Goal: Information Seeking & Learning: Learn about a topic

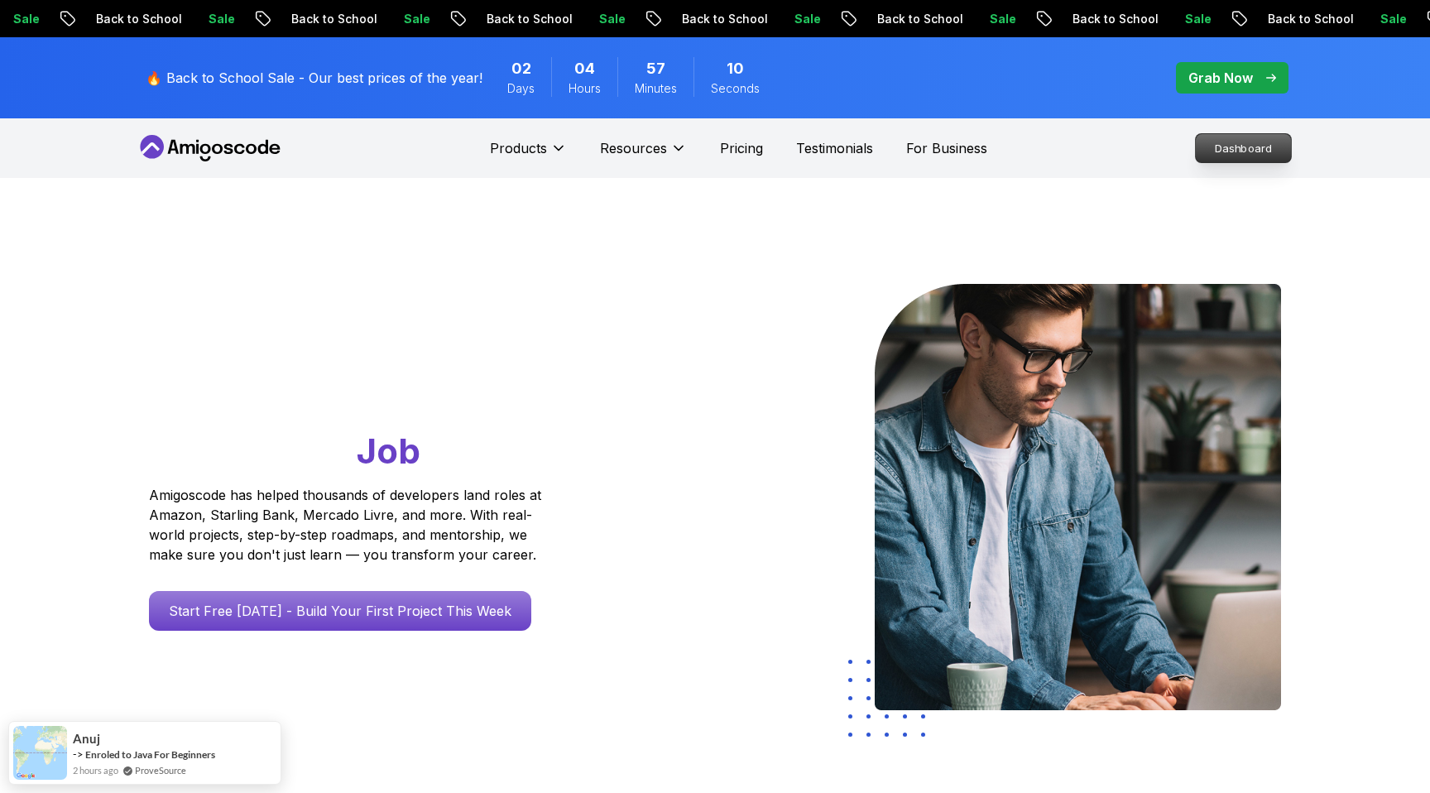
click at [1233, 136] on p "Dashboard" at bounding box center [1242, 148] width 95 height 28
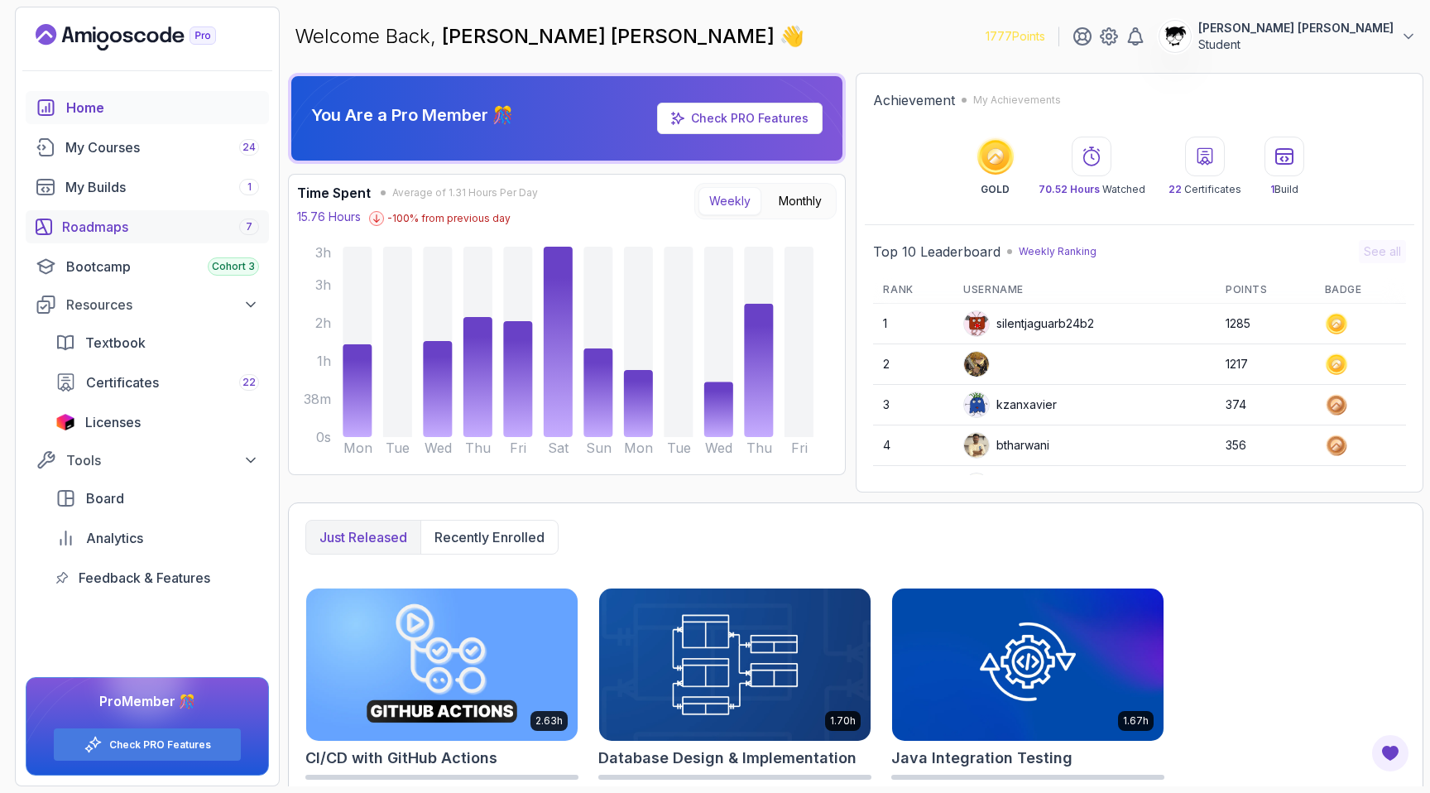
click at [178, 237] on link "Roadmaps 7" at bounding box center [147, 226] width 243 height 33
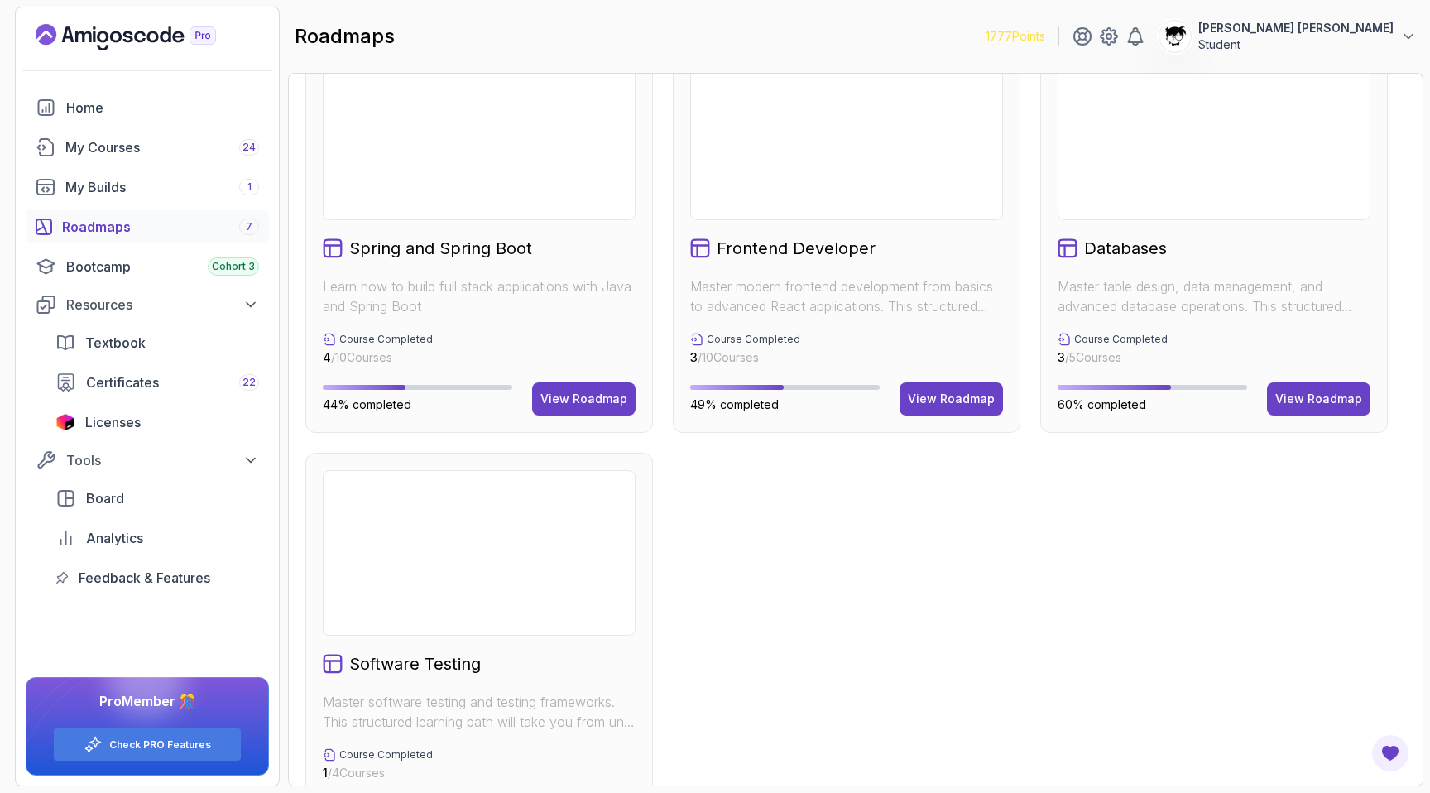
scroll to position [548, 0]
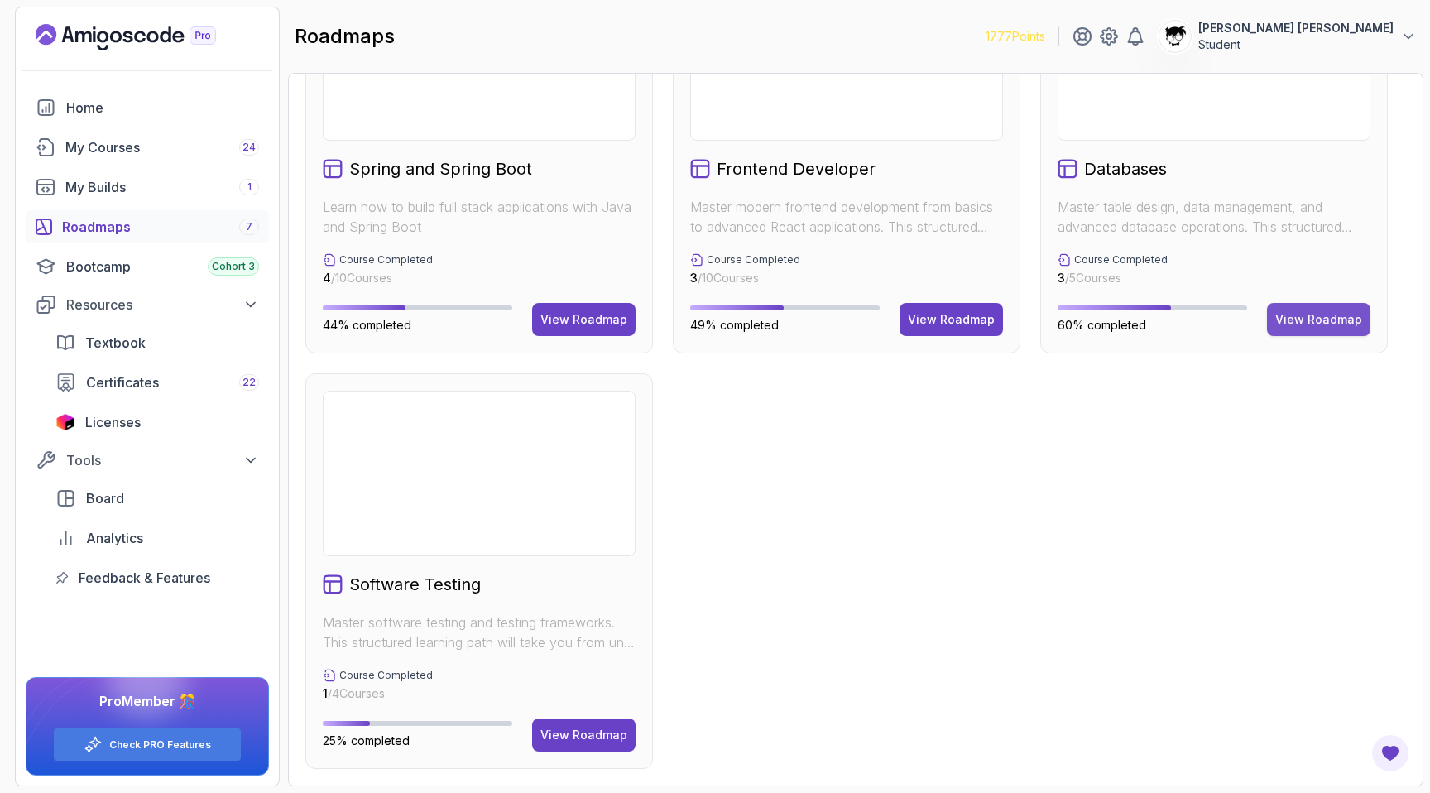
click at [1300, 319] on div "View Roadmap" at bounding box center [1318, 319] width 87 height 17
click at [471, 55] on div "roadmaps 1777 Points [PERSON_NAME] [PERSON_NAME] Student" at bounding box center [855, 37] width 1135 height 60
click at [372, 26] on h2 "roadmaps" at bounding box center [345, 36] width 100 height 26
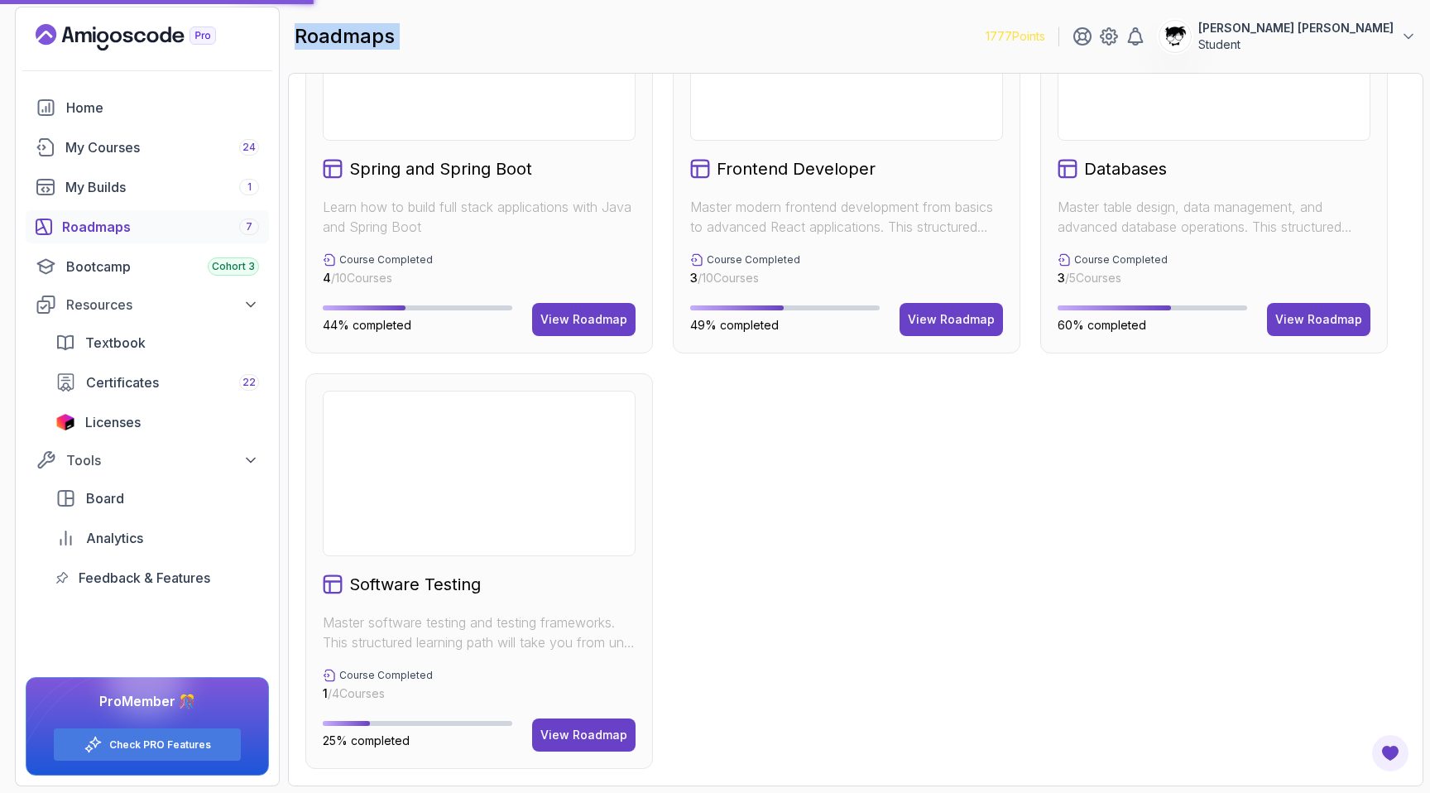
click at [366, 28] on h2 "roadmaps" at bounding box center [345, 36] width 100 height 26
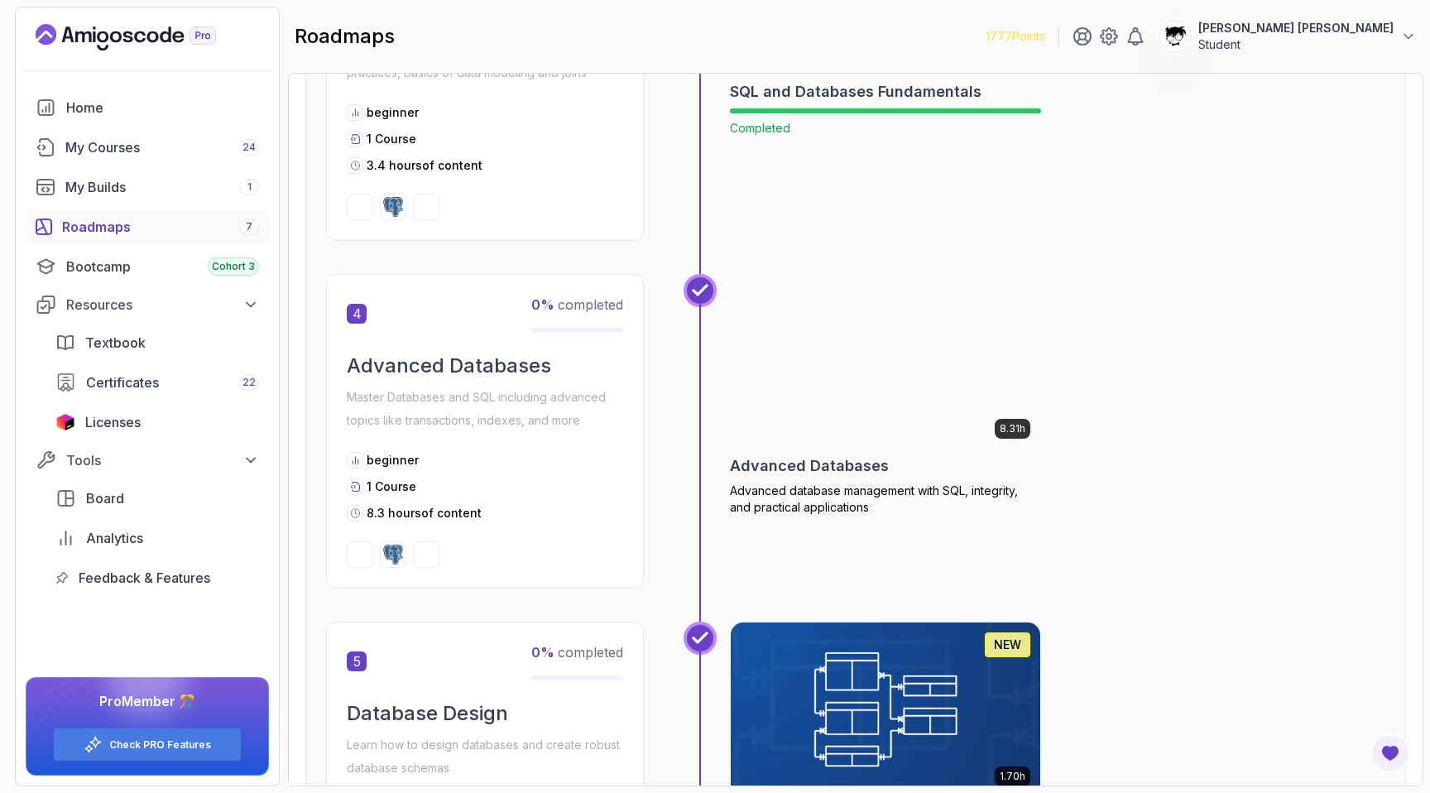
scroll to position [1324, 0]
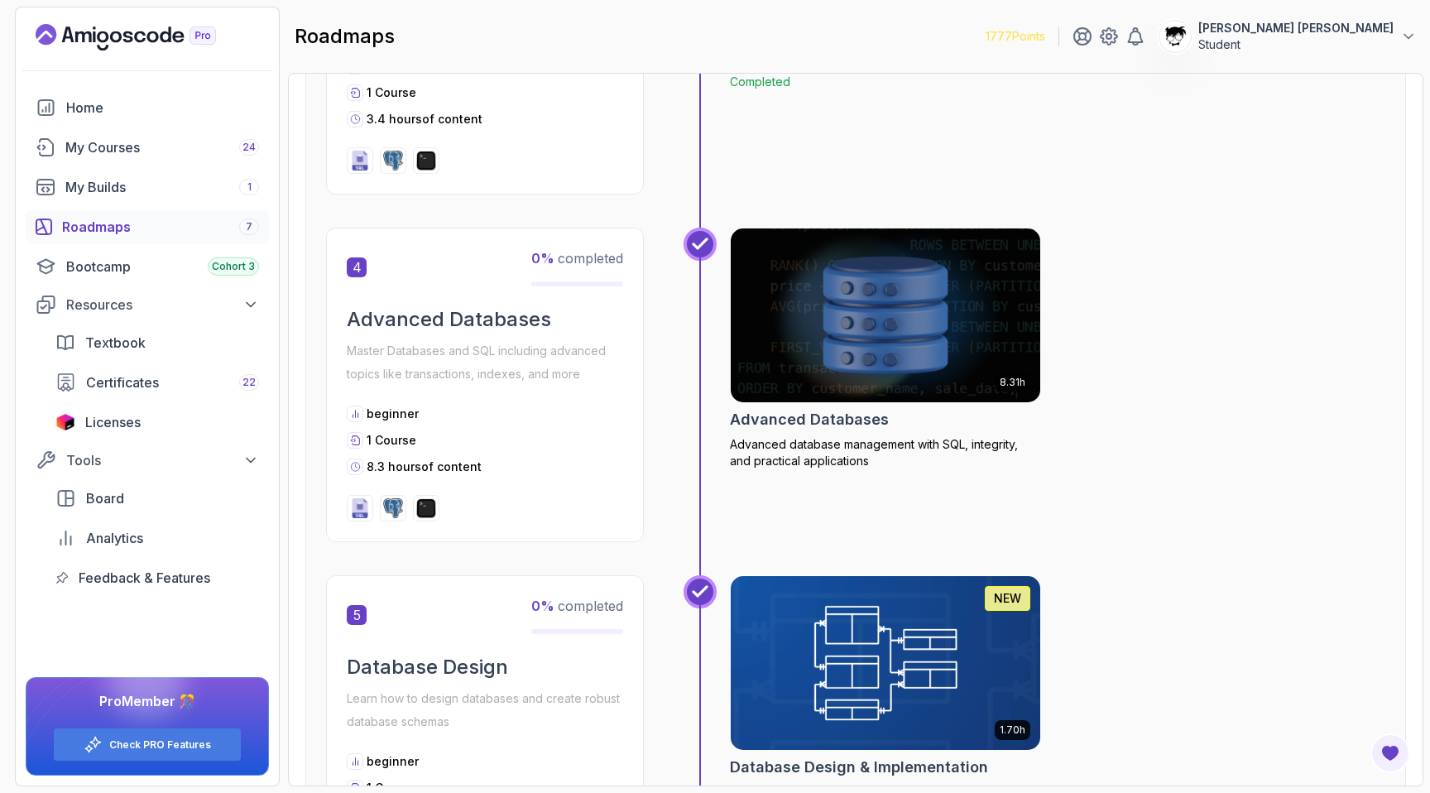
click at [798, 362] on img at bounding box center [884, 315] width 309 height 174
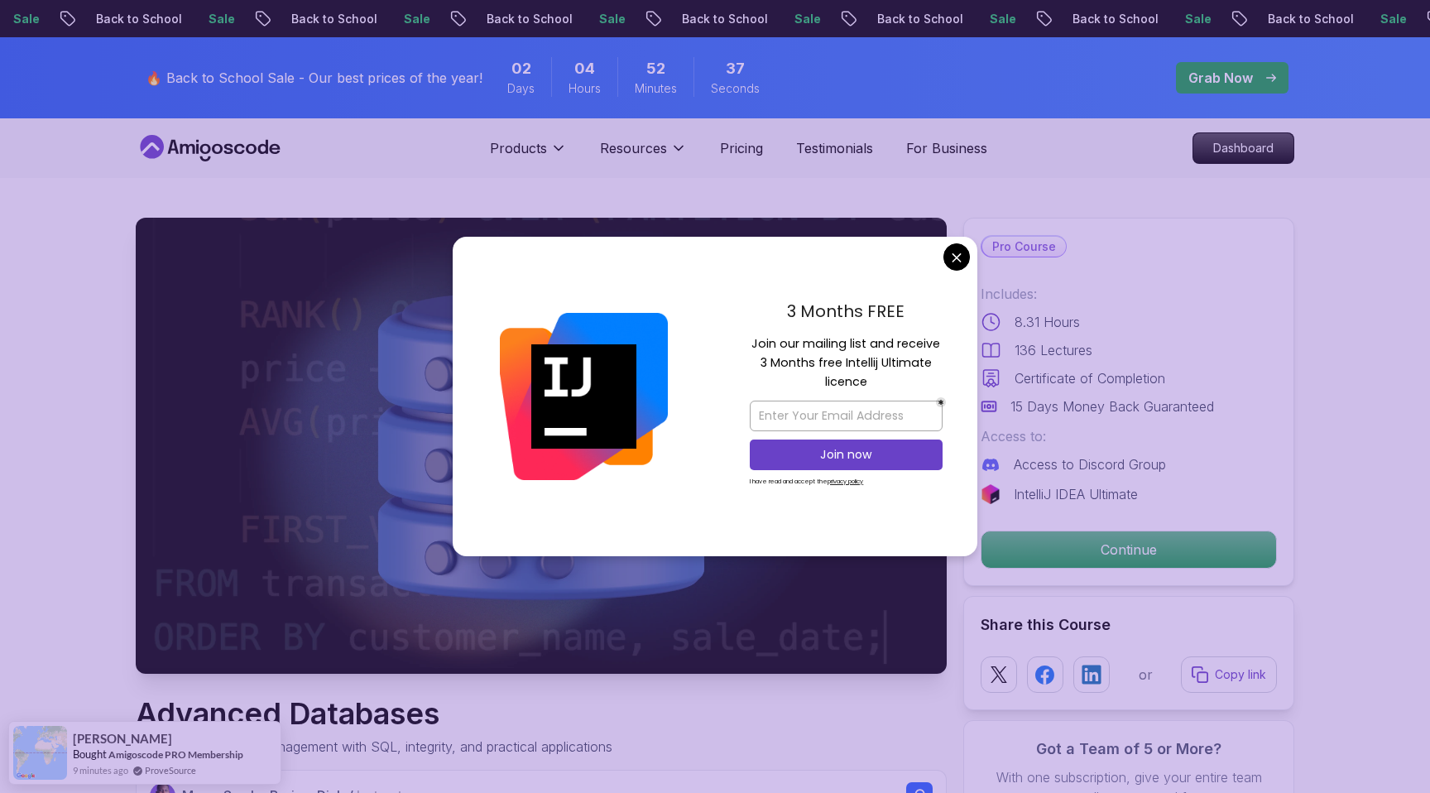
click at [347, 310] on img at bounding box center [541, 446] width 811 height 456
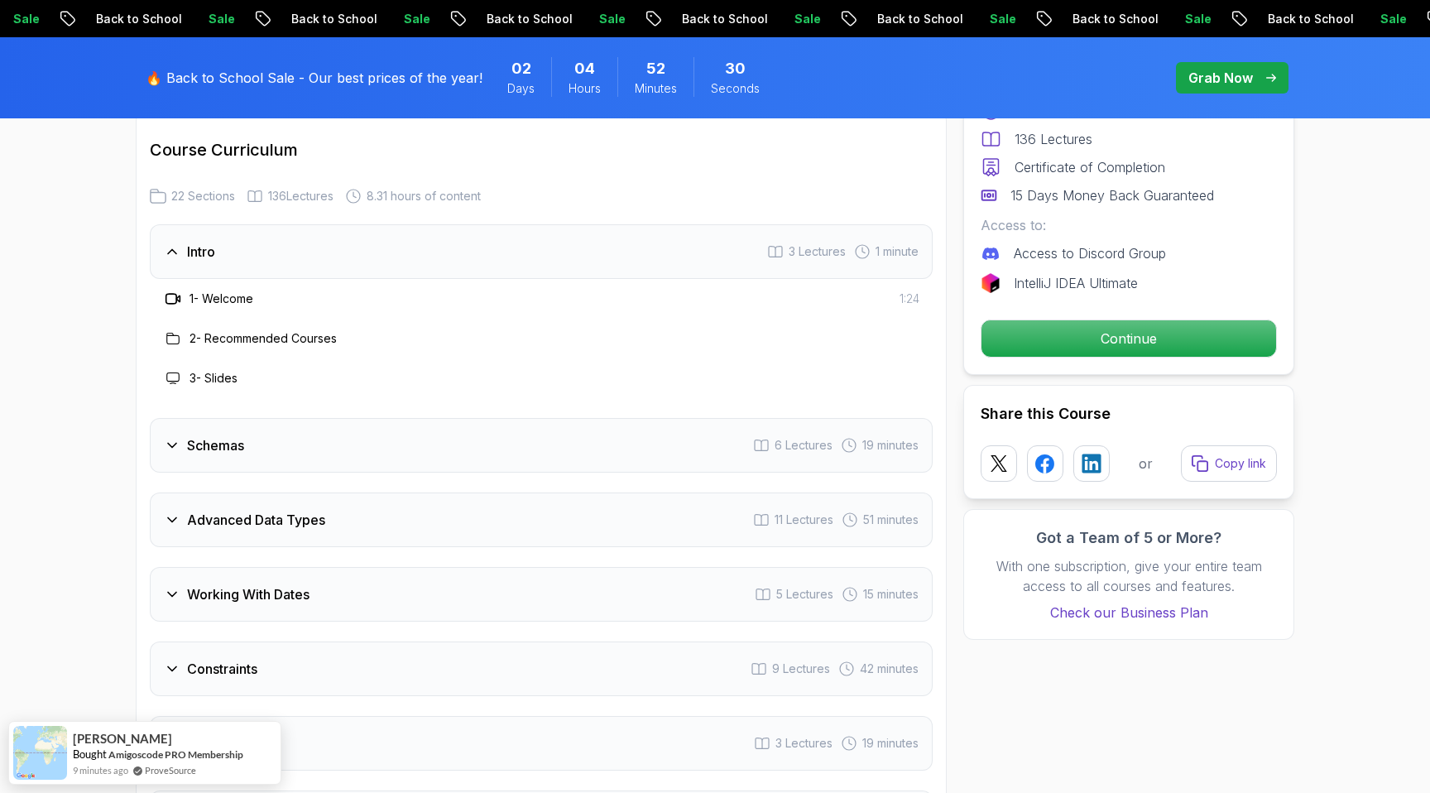
scroll to position [2378, 0]
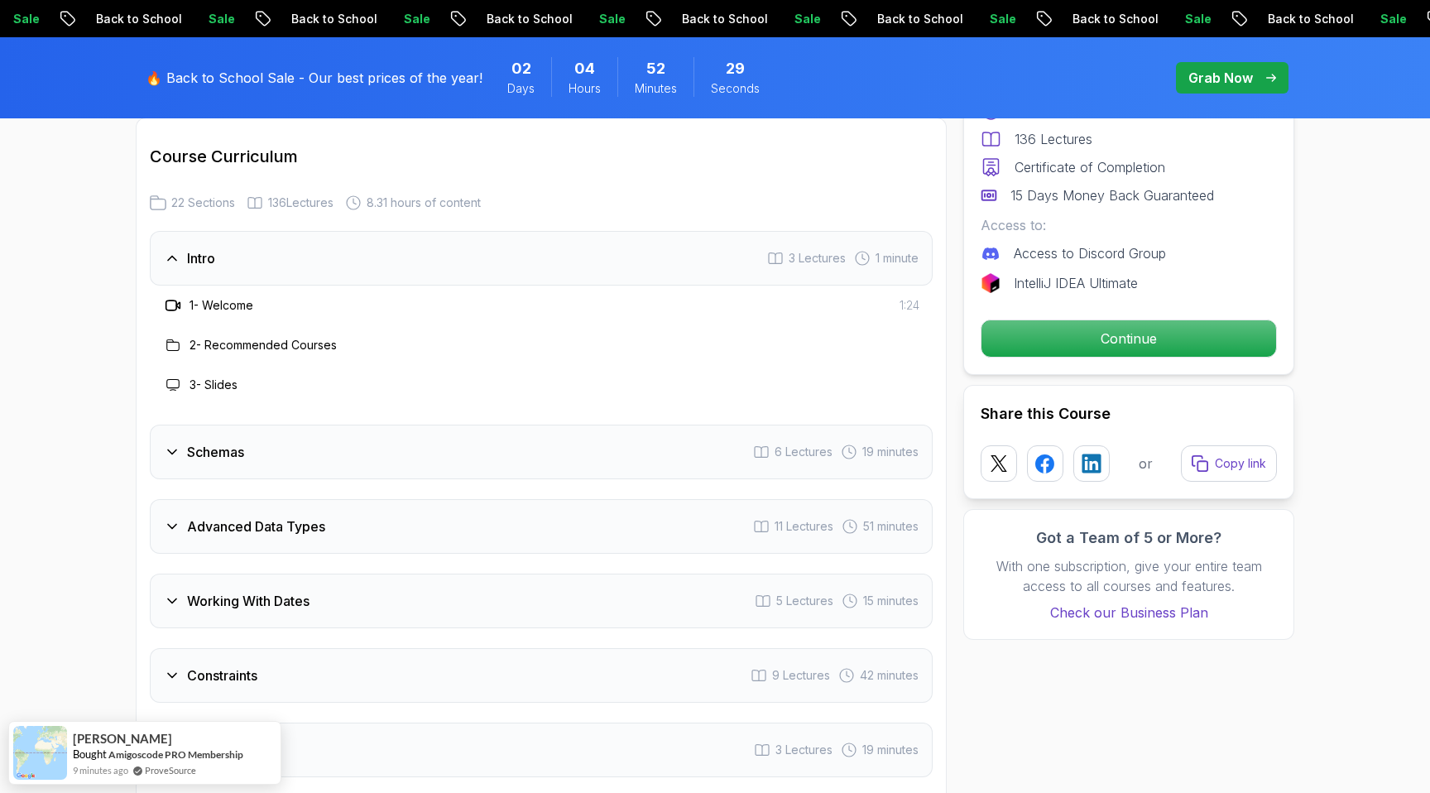
click at [476, 515] on div "Advanced Data Types 11 Lectures 51 minutes" at bounding box center [541, 526] width 783 height 55
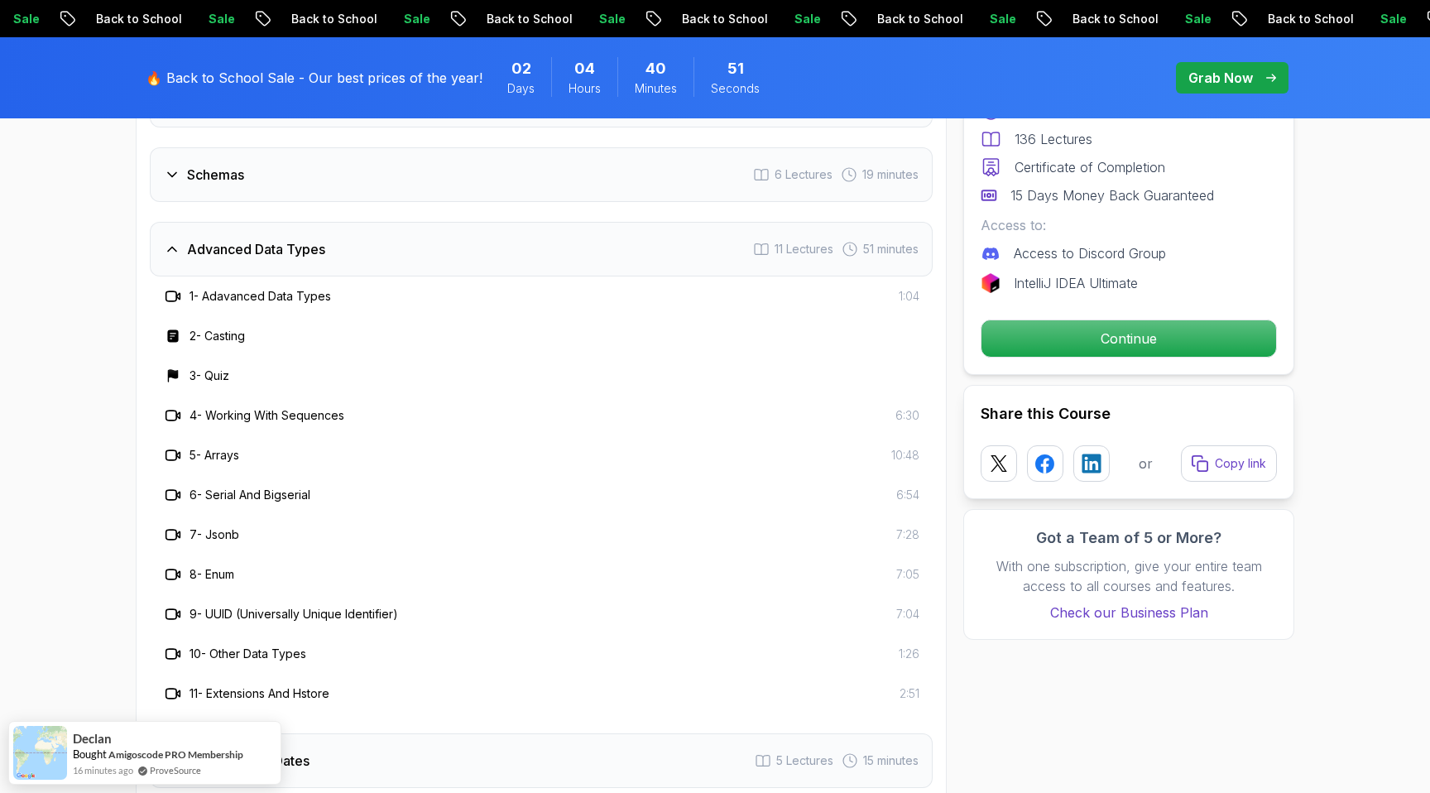
scroll to position [2535, 0]
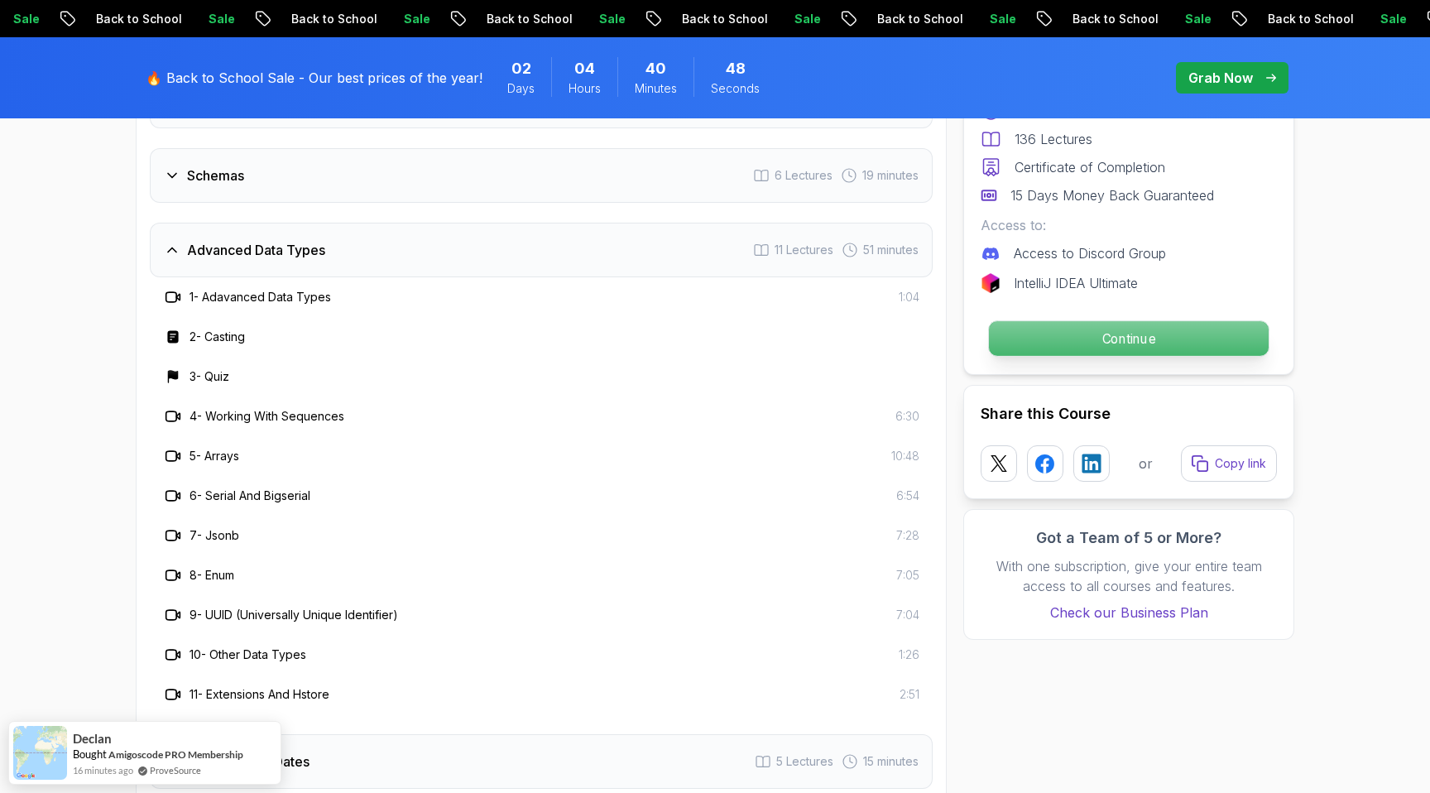
click at [1014, 340] on p "Continue" at bounding box center [1129, 338] width 280 height 35
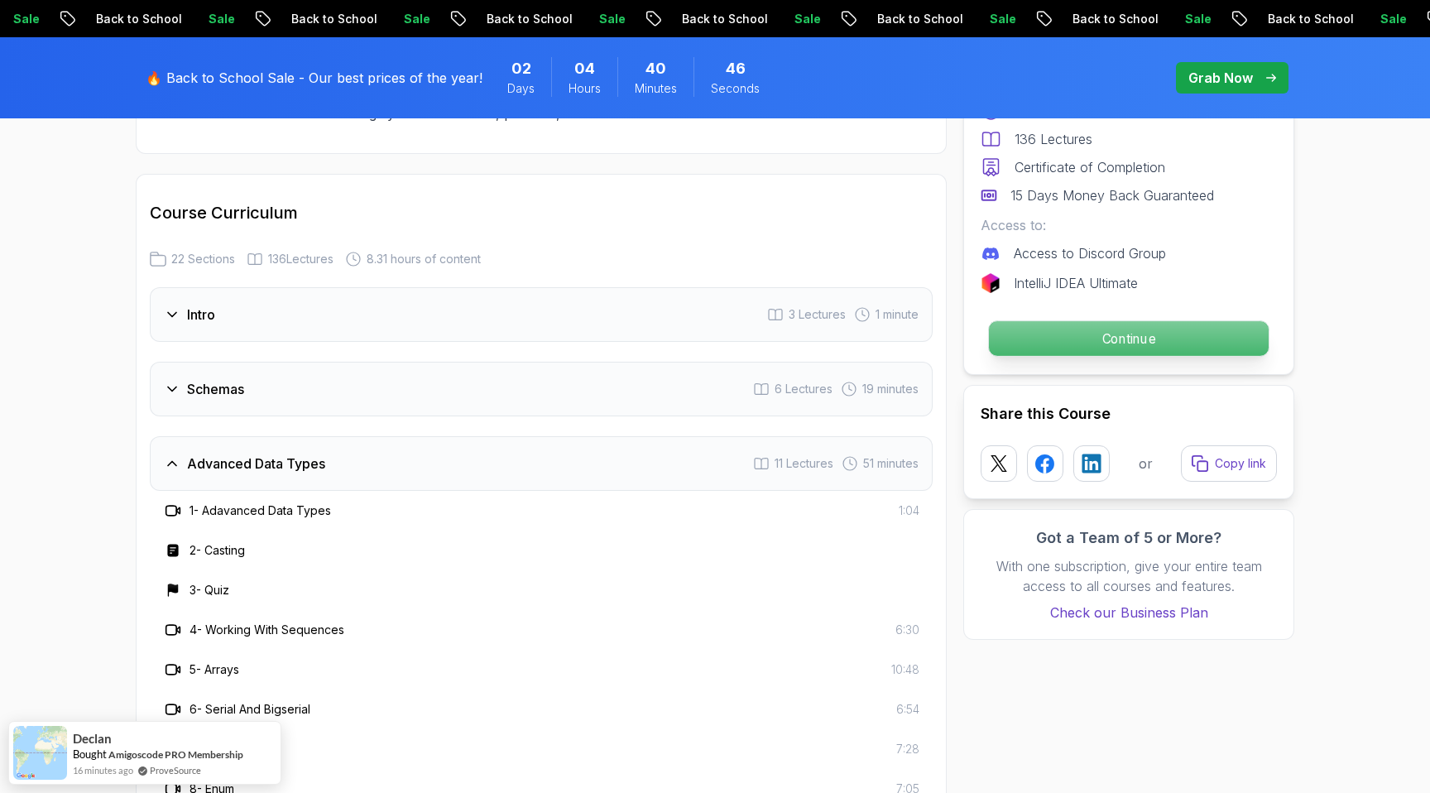
scroll to position [2301, 0]
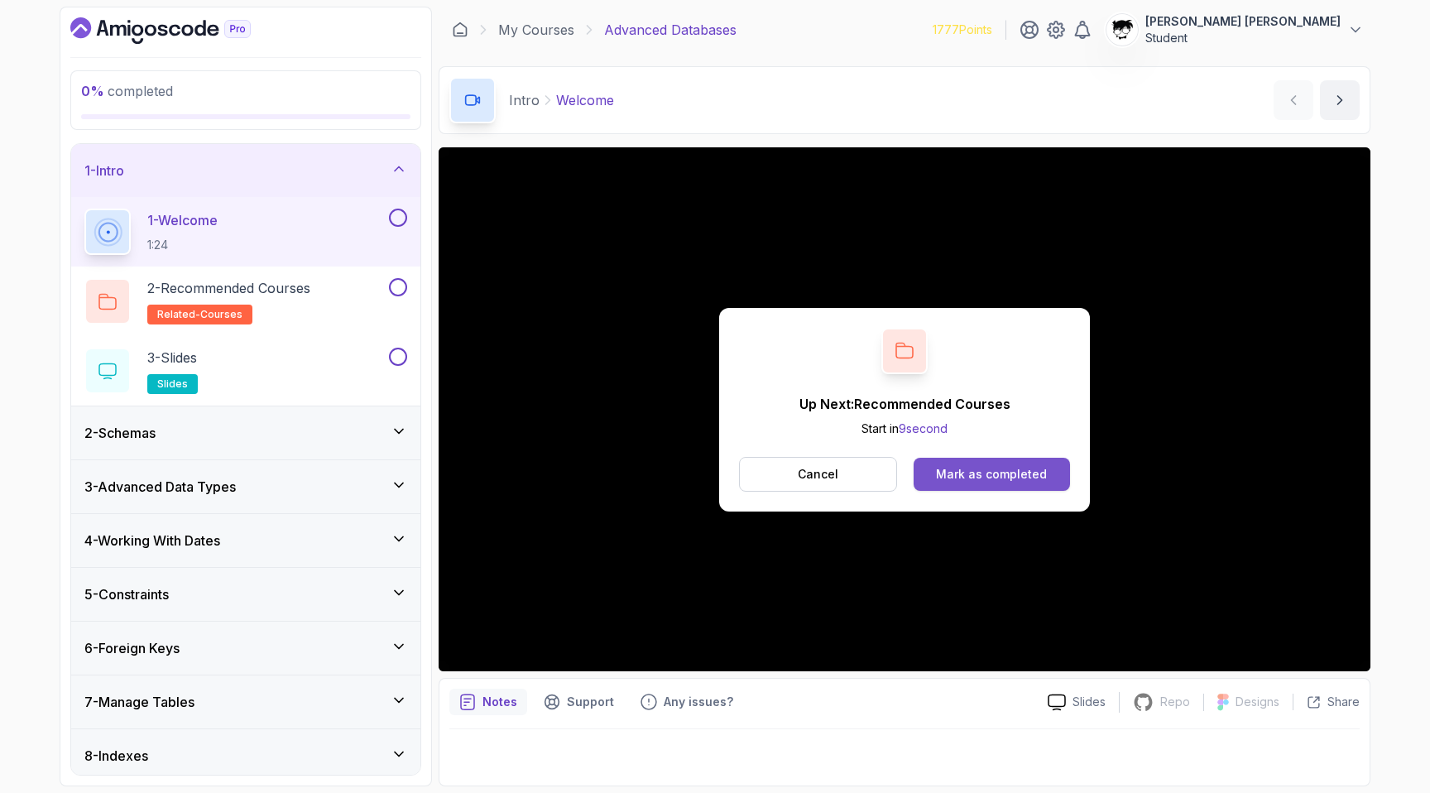
click at [948, 477] on div "Mark as completed" at bounding box center [991, 474] width 111 height 17
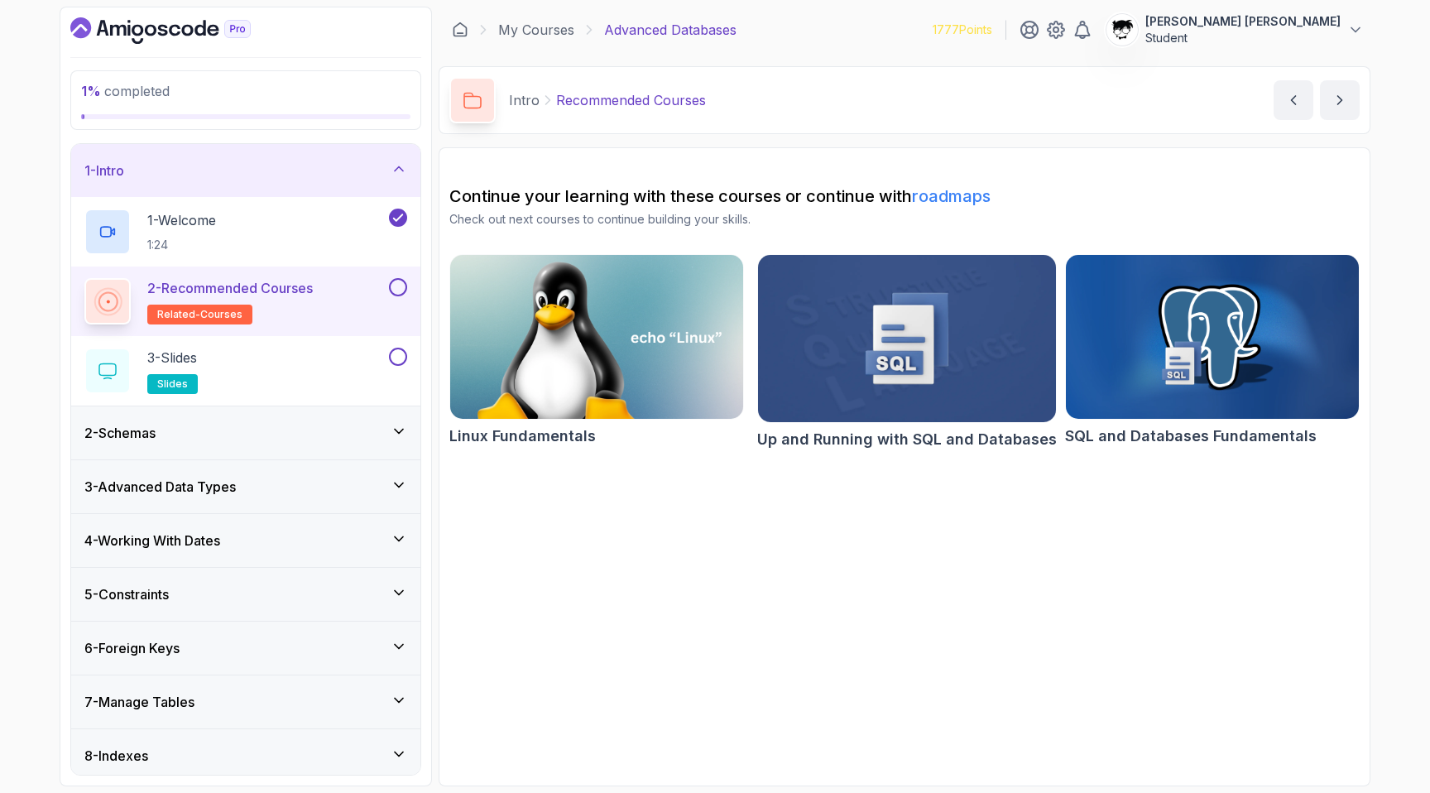
click at [397, 279] on button at bounding box center [398, 287] width 18 height 18
click at [302, 385] on div "3 - Slides slides" at bounding box center [234, 370] width 301 height 46
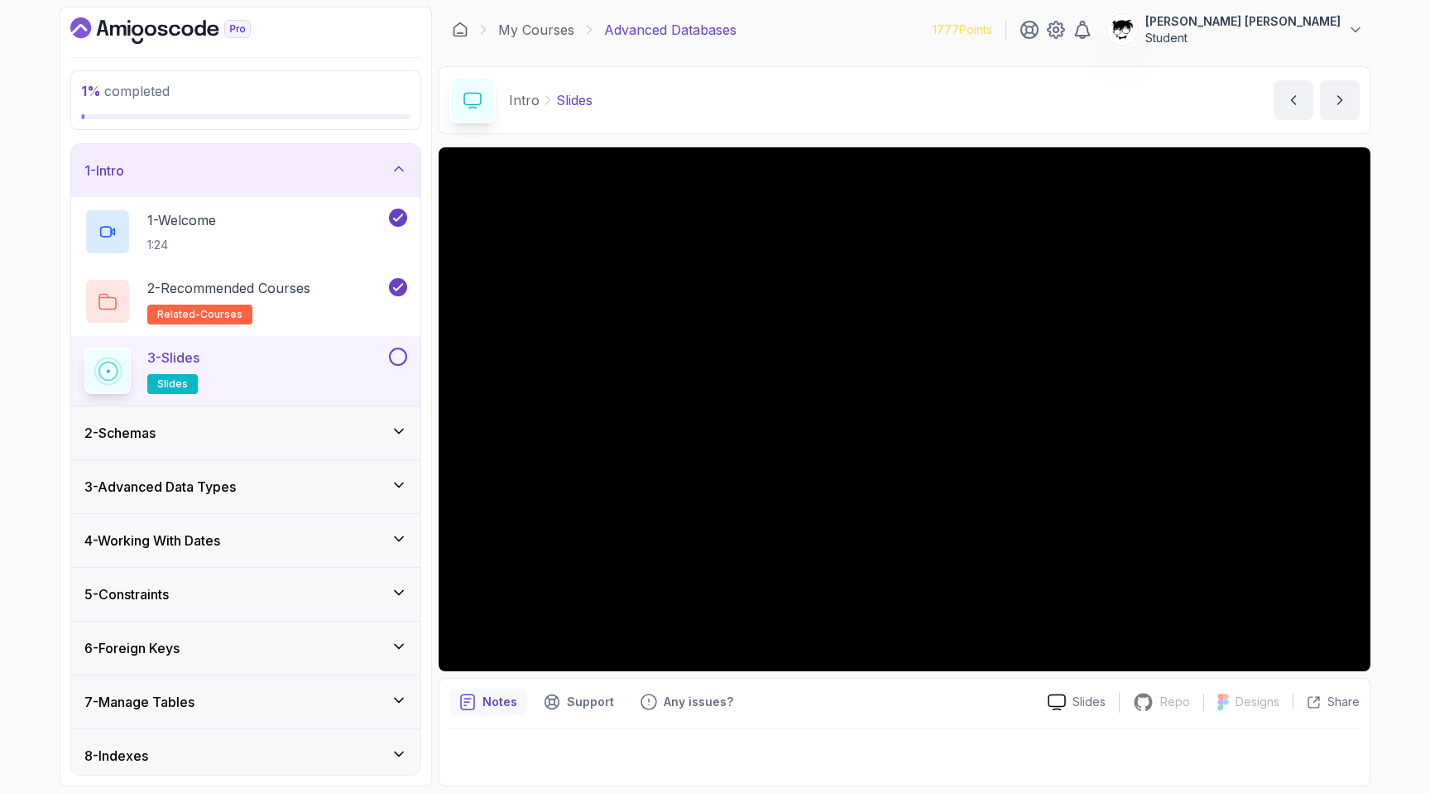
click at [402, 365] on div at bounding box center [397, 356] width 22 height 18
click at [404, 361] on button at bounding box center [398, 356] width 18 height 18
click at [342, 426] on div "2 - Schemas" at bounding box center [245, 433] width 323 height 20
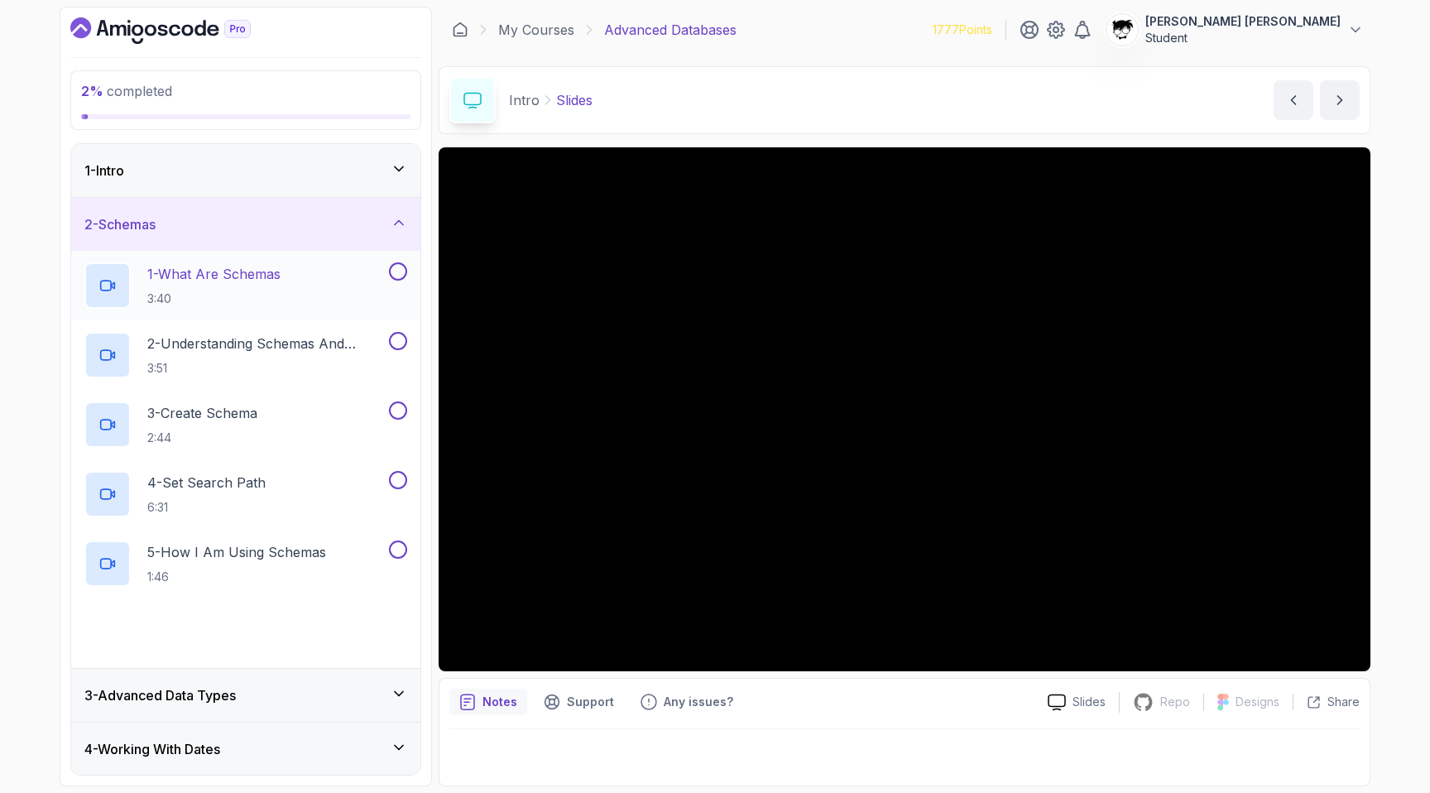
click at [229, 299] on p "3:40" at bounding box center [213, 298] width 133 height 17
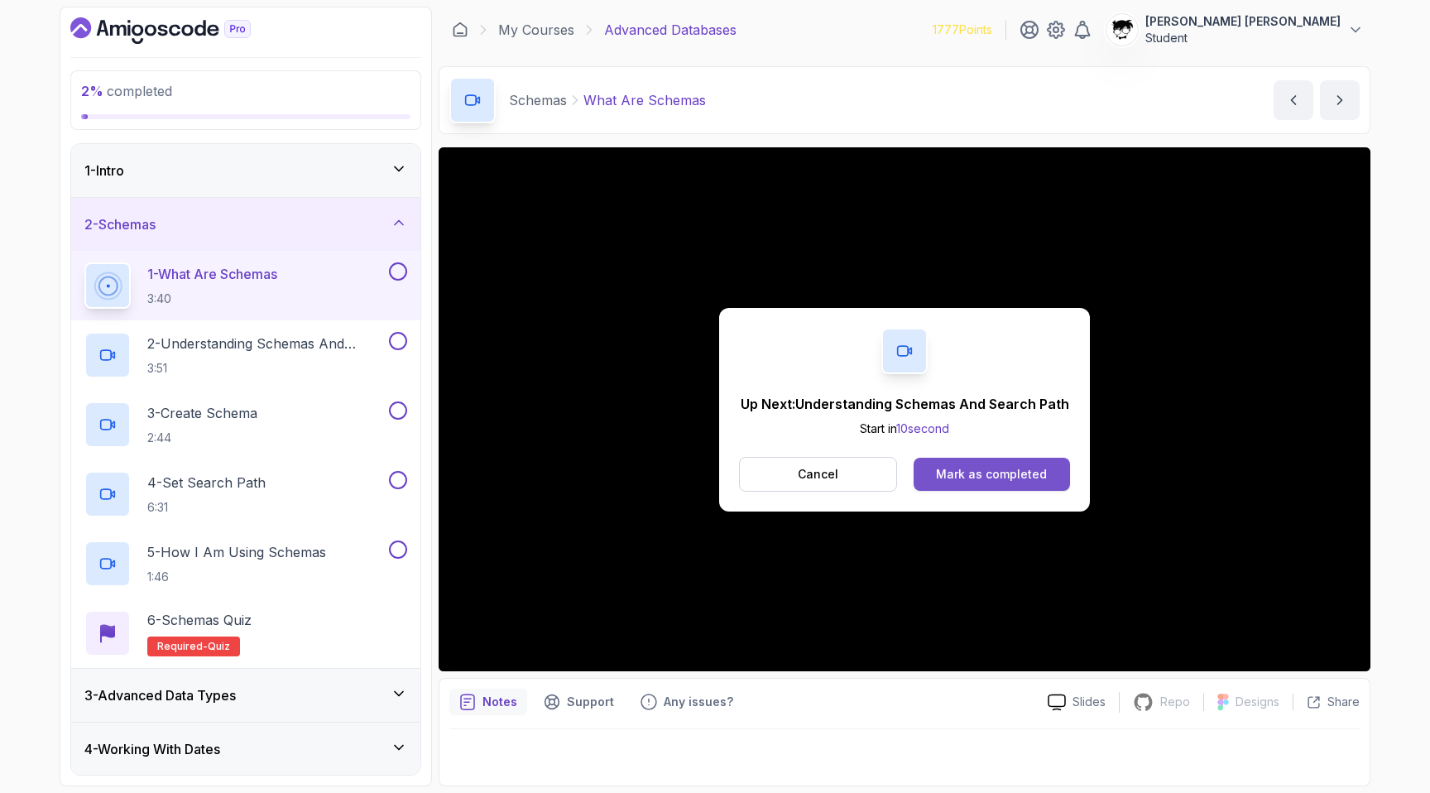
click at [980, 477] on div "Mark as completed" at bounding box center [991, 474] width 111 height 17
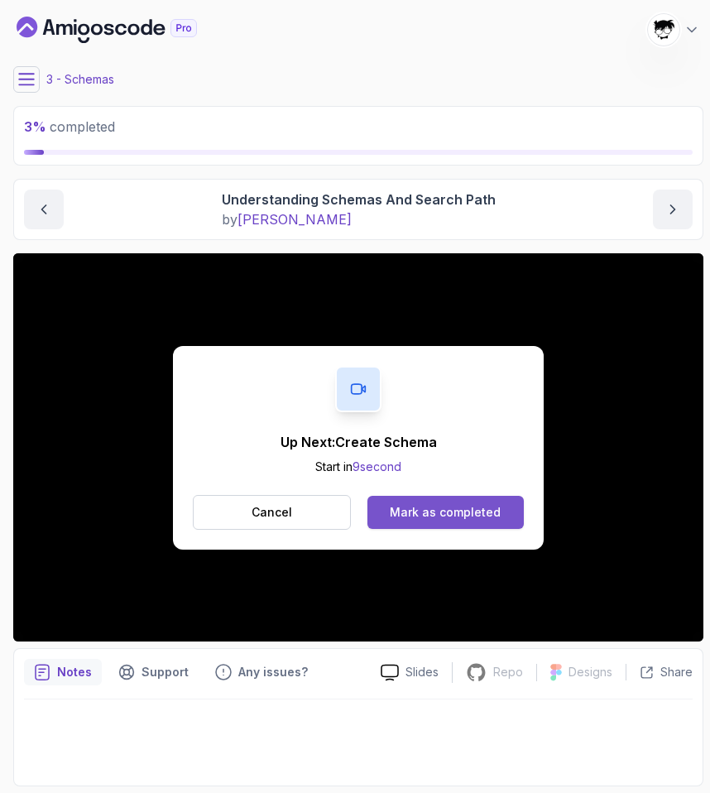
click at [449, 508] on div "Mark as completed" at bounding box center [445, 512] width 111 height 17
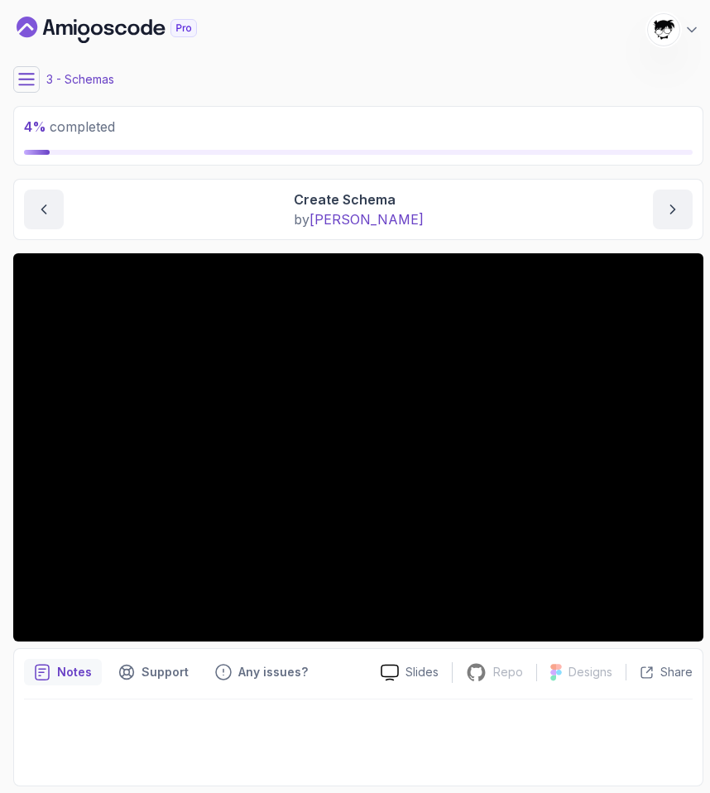
click at [29, 64] on main "My Courses Advanced Databases 1777 Points [PERSON_NAME] [PERSON_NAME] Student 3…" at bounding box center [358, 396] width 690 height 779
click at [27, 78] on icon at bounding box center [26, 79] width 17 height 17
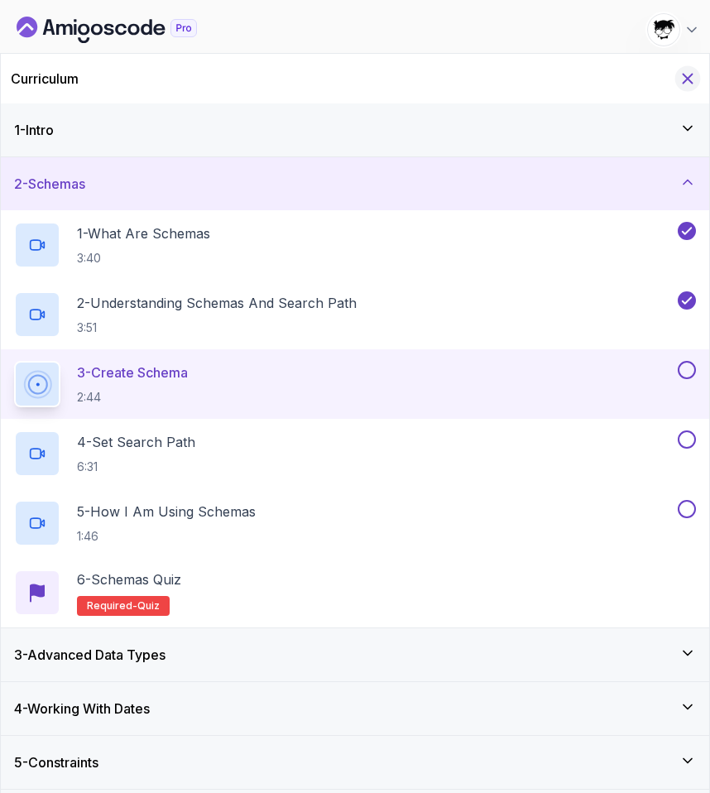
click at [692, 80] on icon "Hide Curriculum for mobile" at bounding box center [687, 78] width 18 height 18
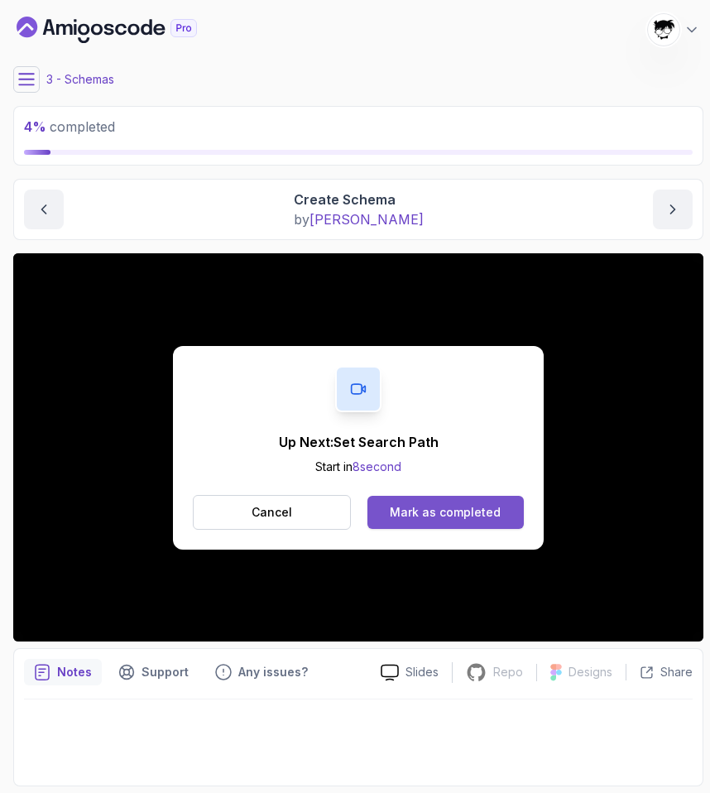
click at [472, 508] on div "Mark as completed" at bounding box center [445, 512] width 111 height 17
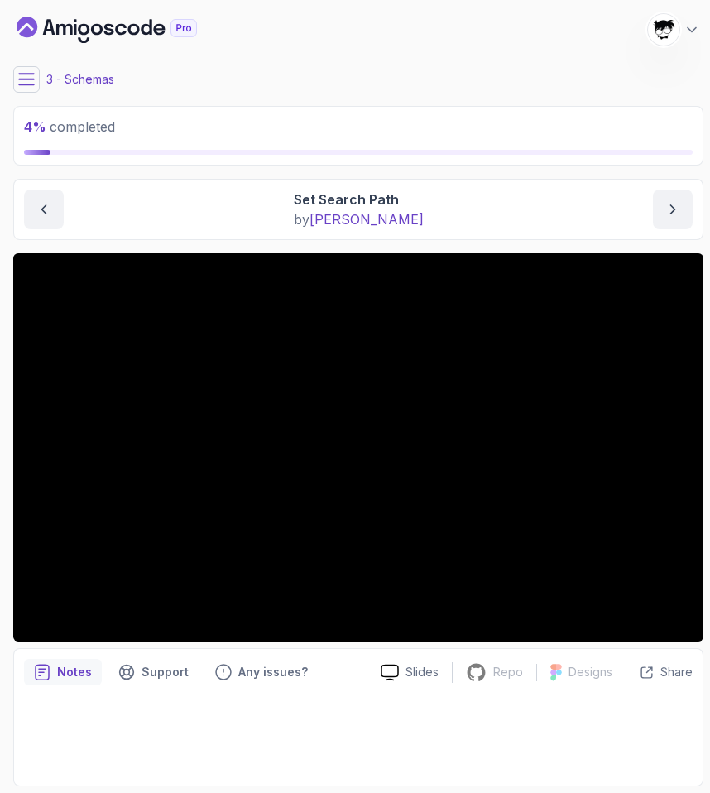
click at [36, 79] on button at bounding box center [26, 79] width 26 height 26
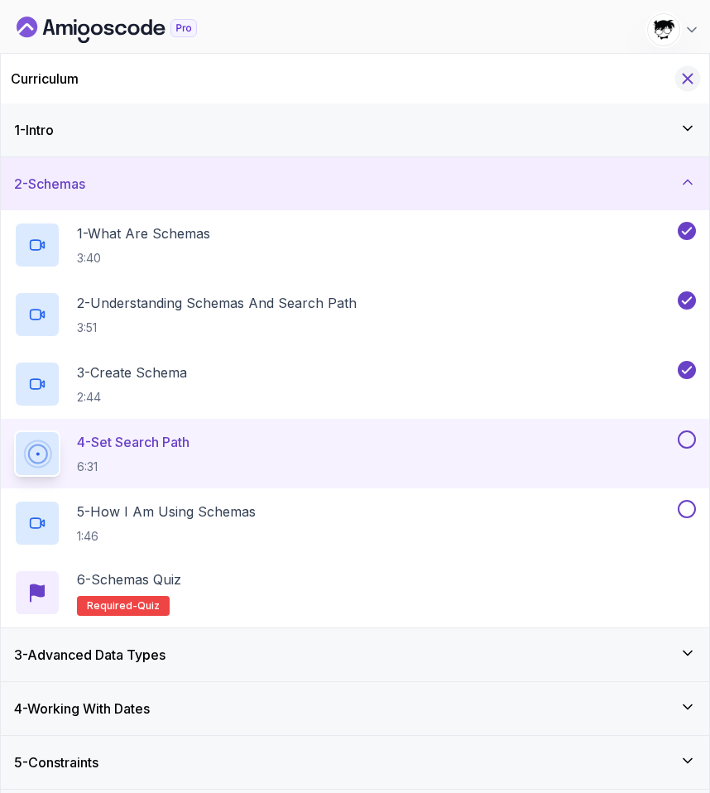
click at [685, 74] on icon "Hide Curriculum for mobile" at bounding box center [687, 78] width 18 height 18
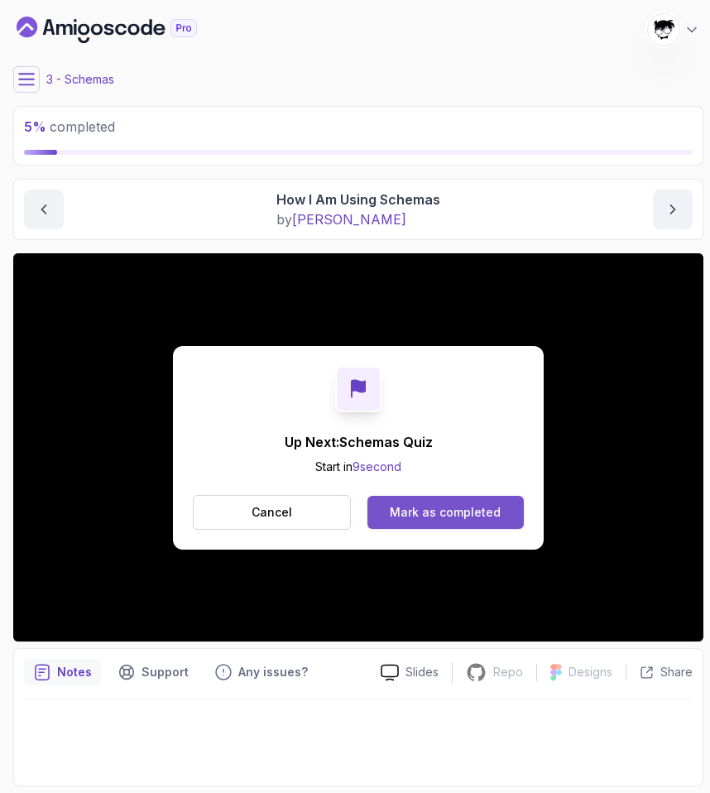
click at [423, 525] on button "Mark as completed" at bounding box center [445, 512] width 156 height 33
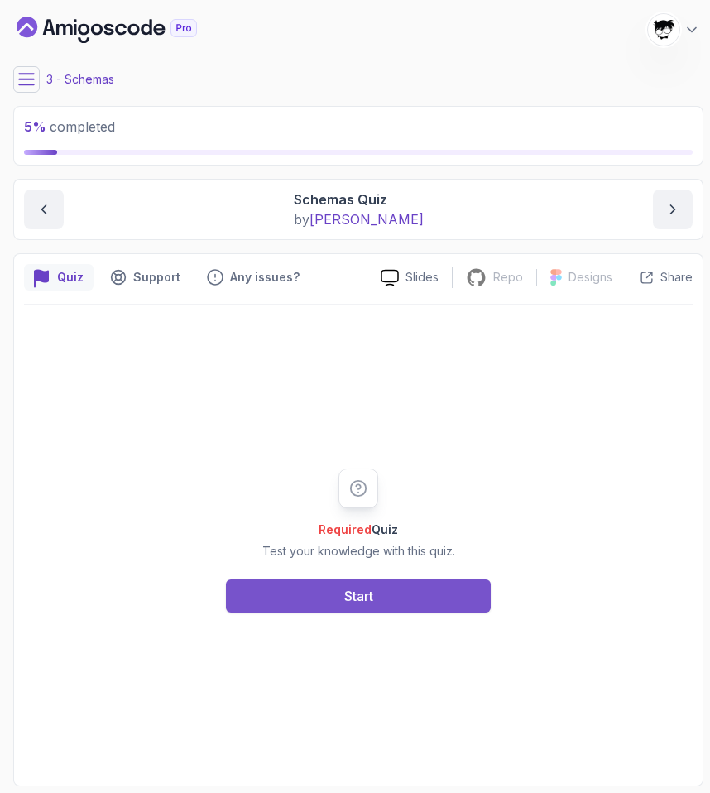
click at [357, 592] on div "Start" at bounding box center [358, 596] width 29 height 20
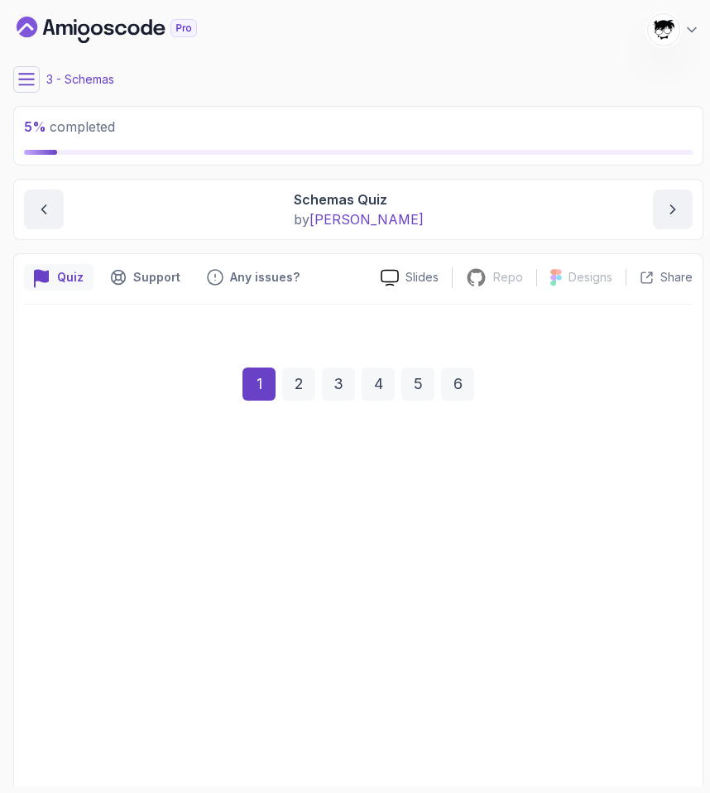
scroll to position [79, 0]
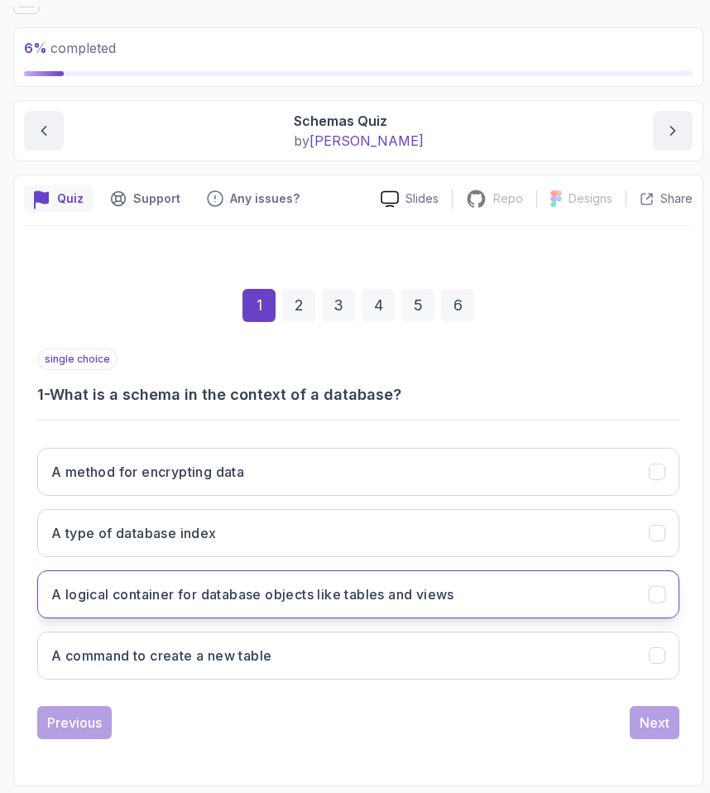
click at [93, 577] on button "A logical container for database objects like tables and views" at bounding box center [358, 594] width 642 height 48
click at [661, 719] on div "Next" at bounding box center [654, 722] width 30 height 20
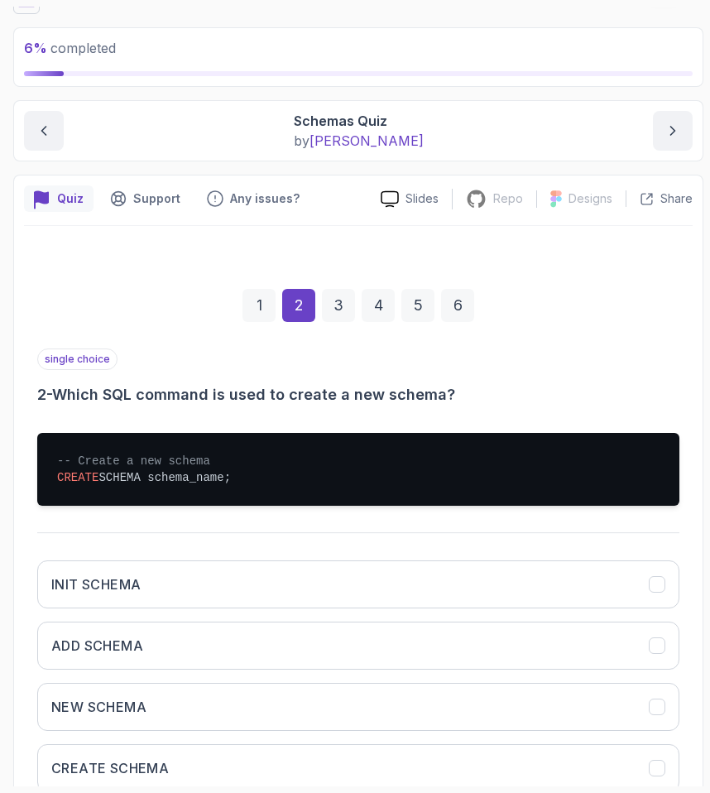
scroll to position [191, 0]
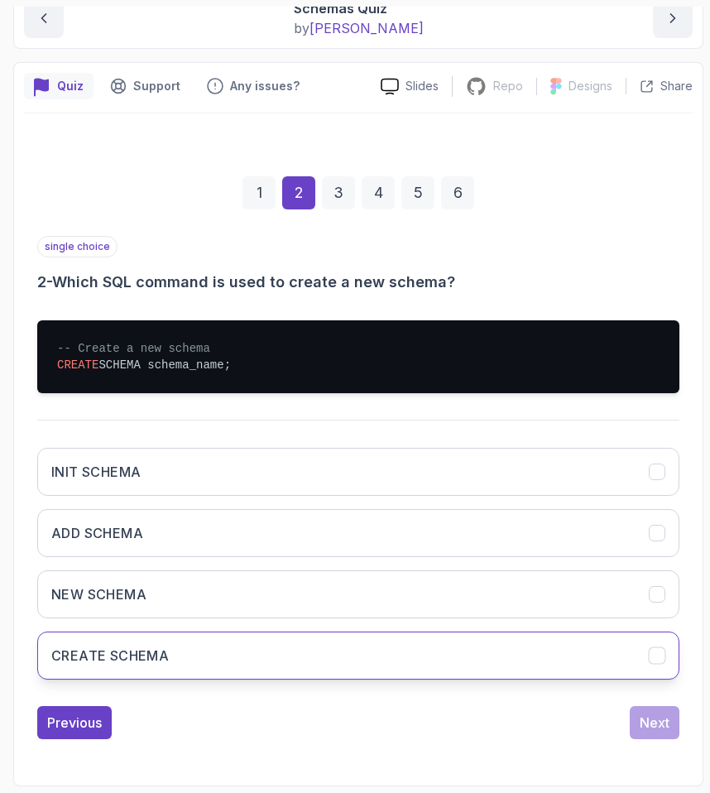
click at [94, 658] on h3 "CREATE SCHEMA" at bounding box center [109, 655] width 117 height 20
click at [655, 738] on div "1 2 3 4 5 6 single choice 2 - Which SQL command is used to create a new schema?…" at bounding box center [358, 445] width 668 height 616
click at [655, 731] on div "Next" at bounding box center [654, 722] width 30 height 20
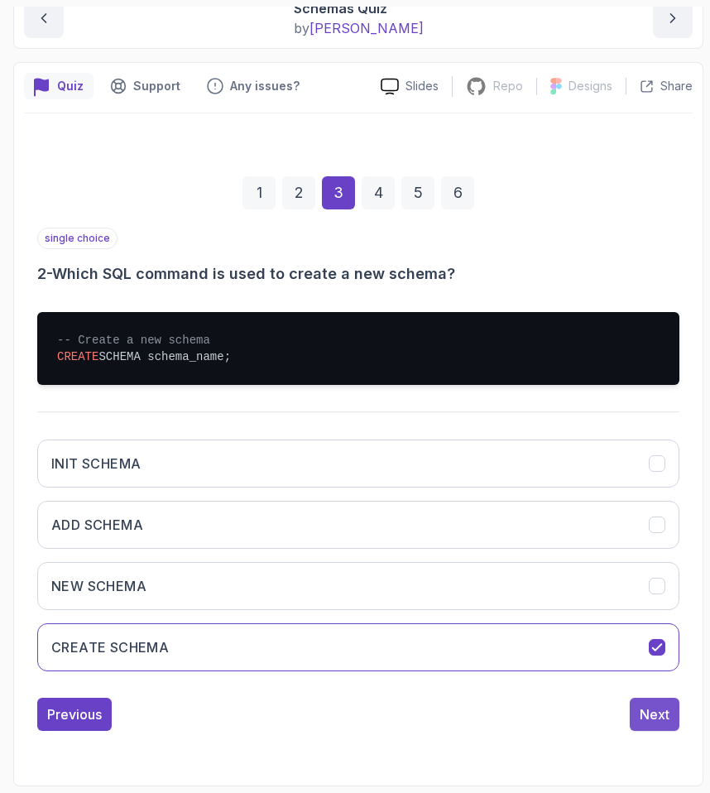
scroll to position [79, 0]
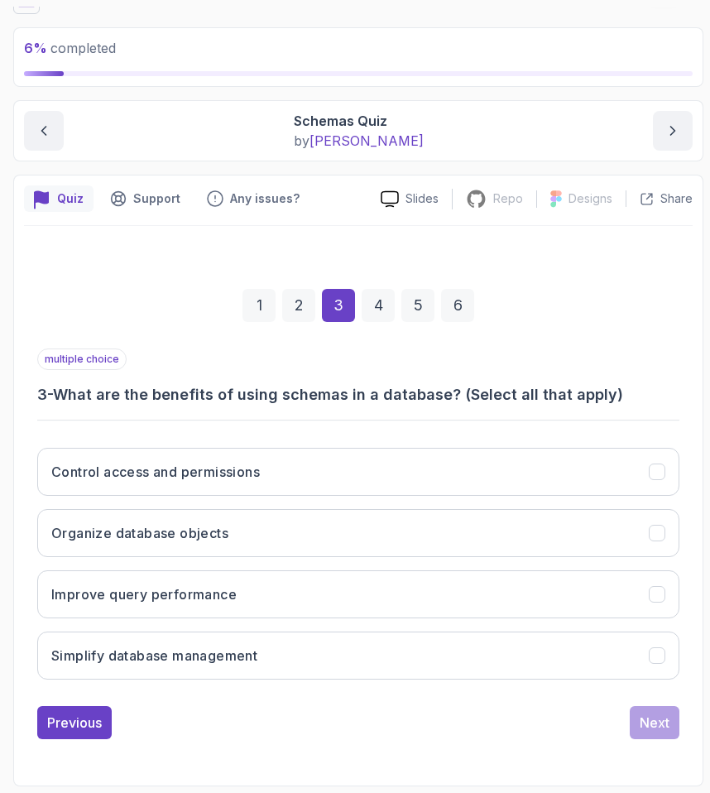
click at [66, 405] on h3 "3 - What are the benefits of using schemas in a database? (Select all that appl…" at bounding box center [358, 394] width 642 height 23
click at [54, 415] on div "multiple choice 3 - What are the benefits of using schemas in a database? (Sele…" at bounding box center [358, 520] width 642 height 344
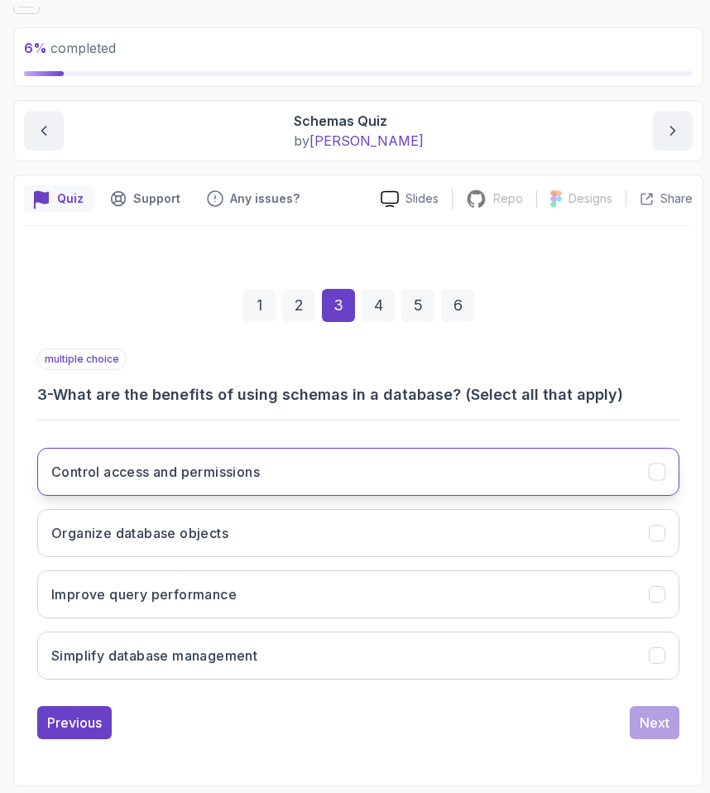
click at [91, 455] on button "Control access and permissions" at bounding box center [358, 472] width 642 height 48
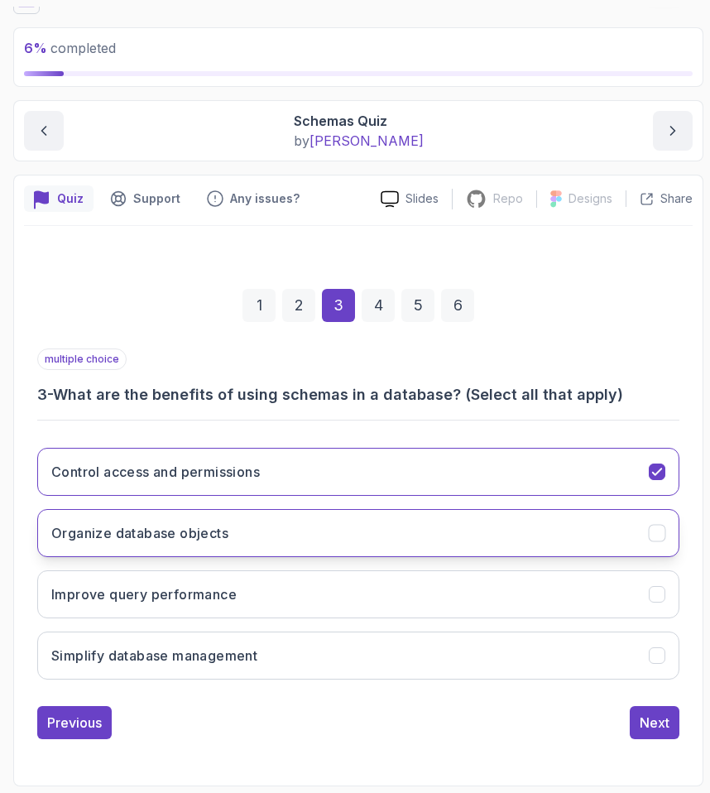
click at [112, 530] on h3 "Organize database objects" at bounding box center [139, 533] width 177 height 20
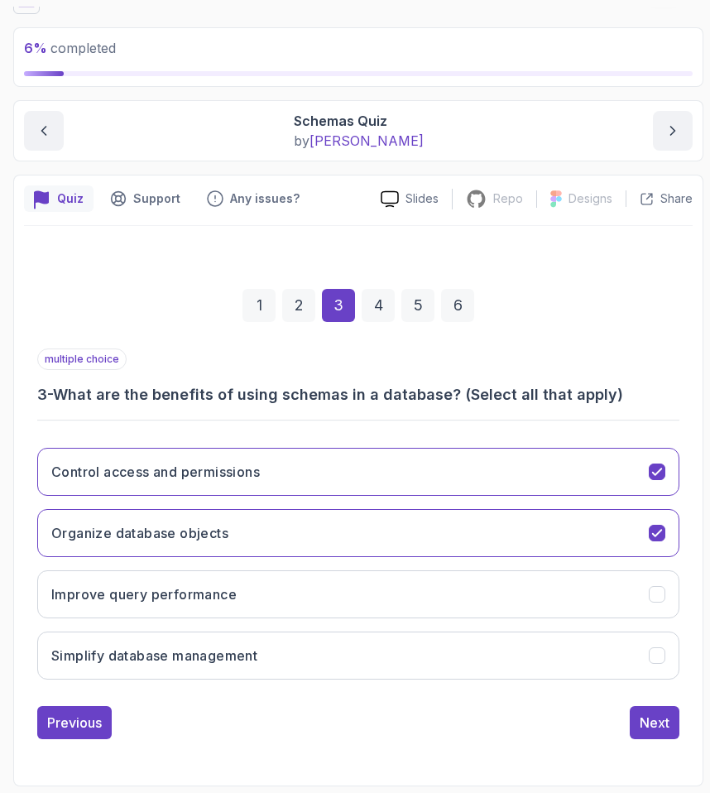
click at [414, 707] on div "Previous Next" at bounding box center [358, 722] width 642 height 33
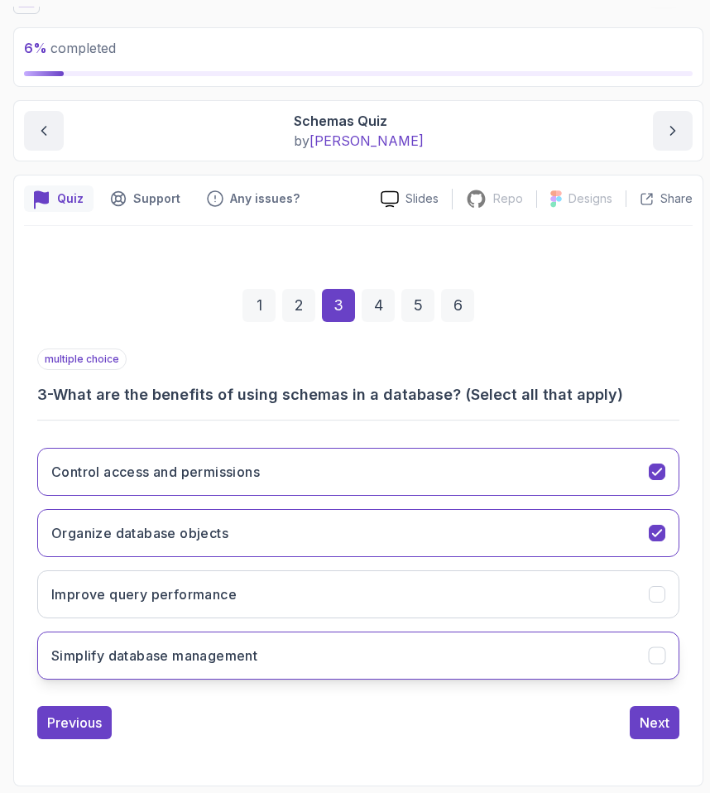
click at [385, 652] on button "Simplify database management" at bounding box center [358, 655] width 642 height 48
click at [654, 727] on div "Next" at bounding box center [654, 722] width 30 height 20
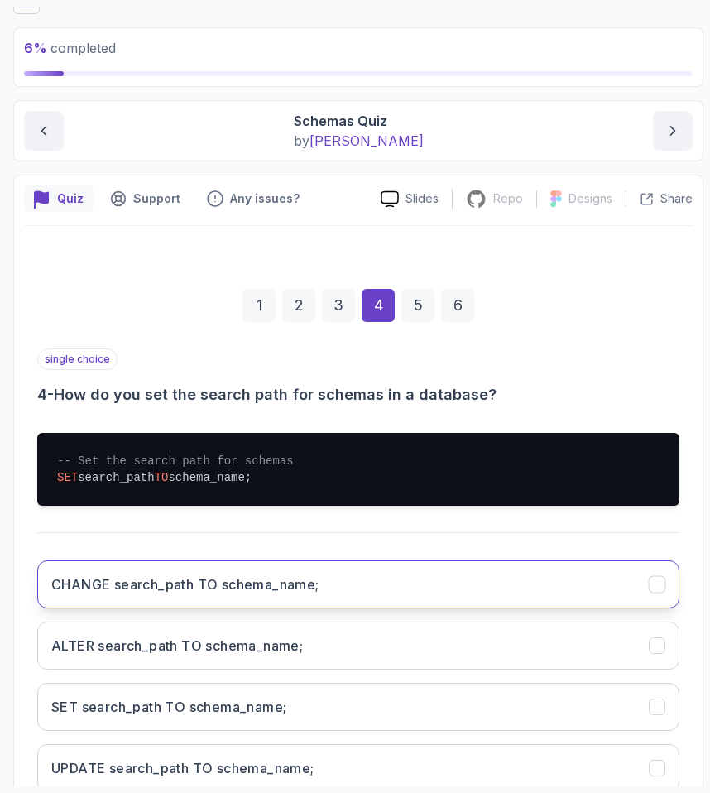
scroll to position [191, 0]
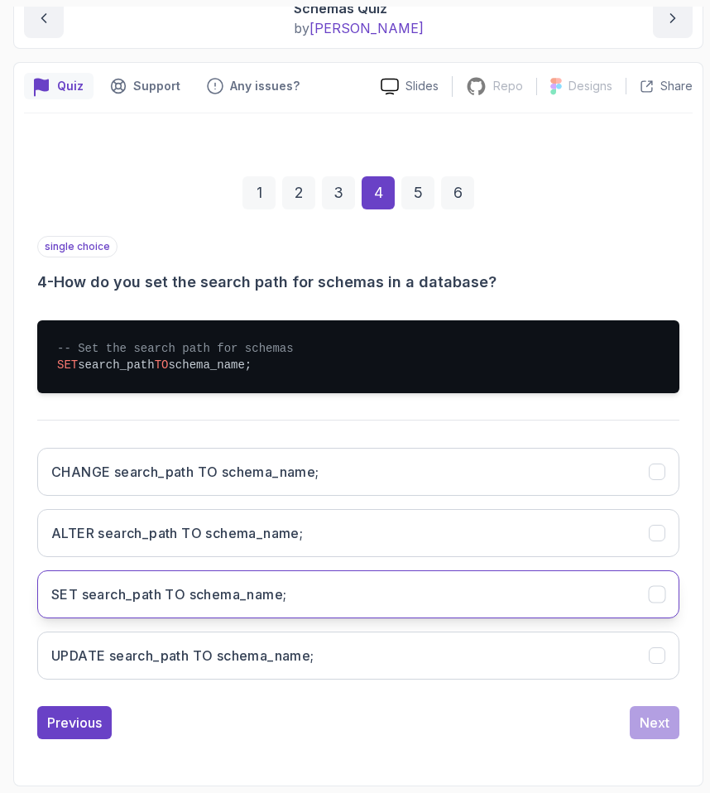
click at [319, 598] on button "SET search_path TO schema_name;" at bounding box center [358, 594] width 642 height 48
click at [641, 720] on div "Next" at bounding box center [654, 722] width 30 height 20
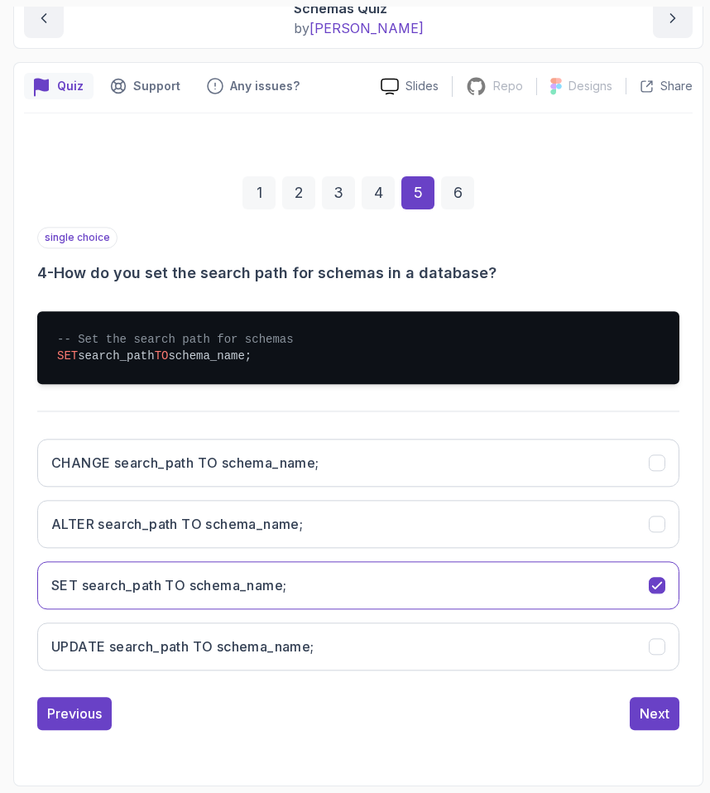
scroll to position [79, 0]
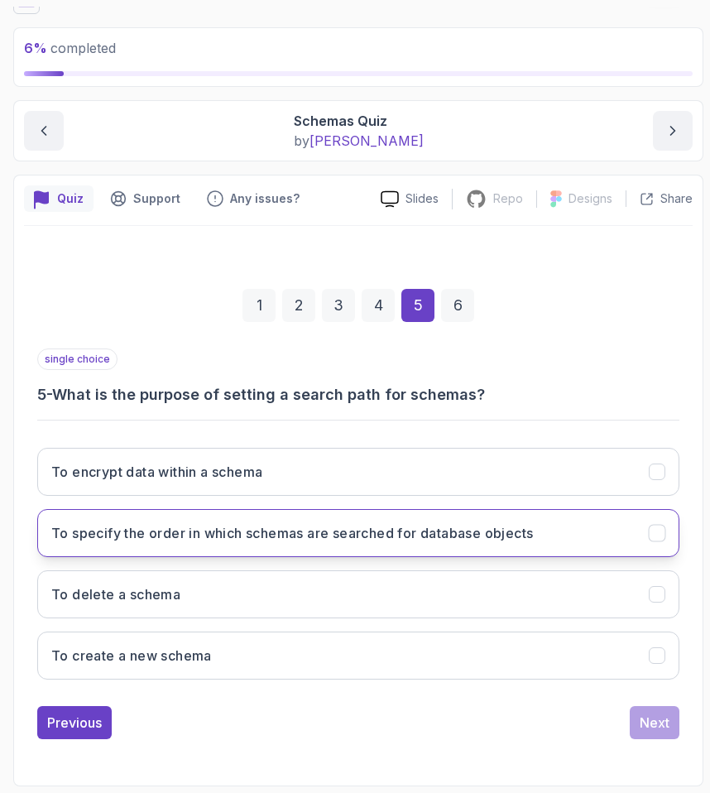
click at [294, 547] on button "To specify the order in which schemas are searched for database objects" at bounding box center [358, 533] width 642 height 48
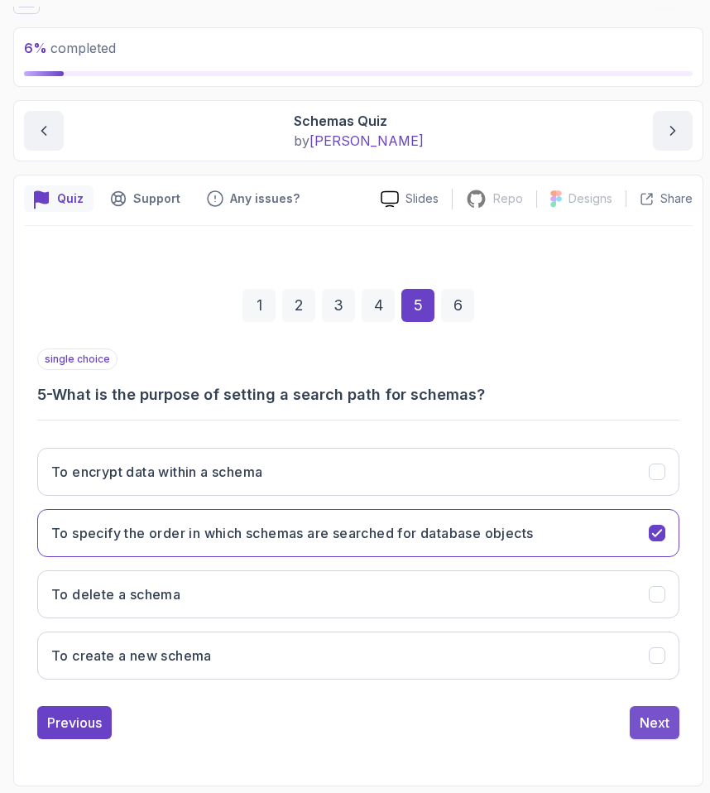
click at [641, 721] on div "Next" at bounding box center [654, 722] width 30 height 20
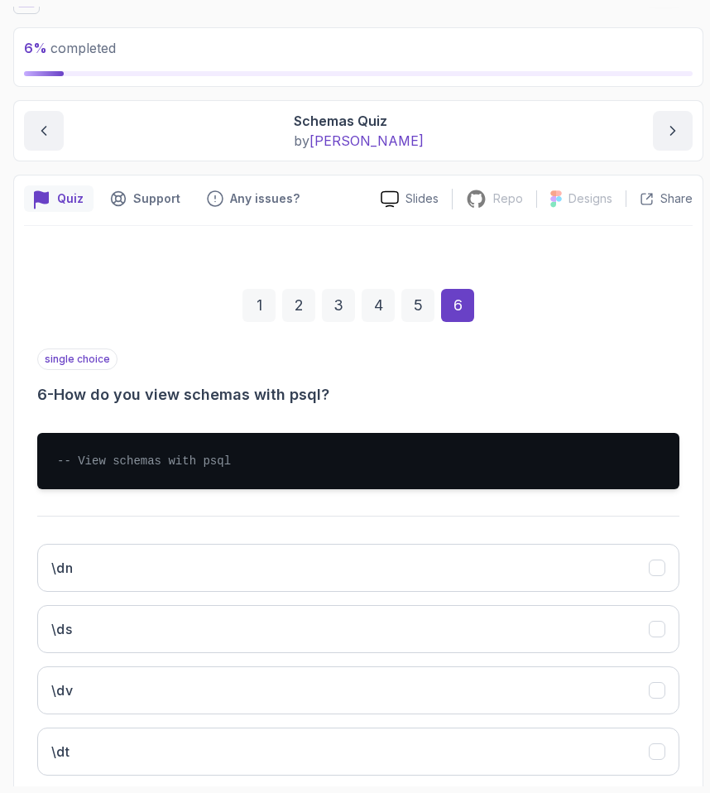
scroll to position [175, 0]
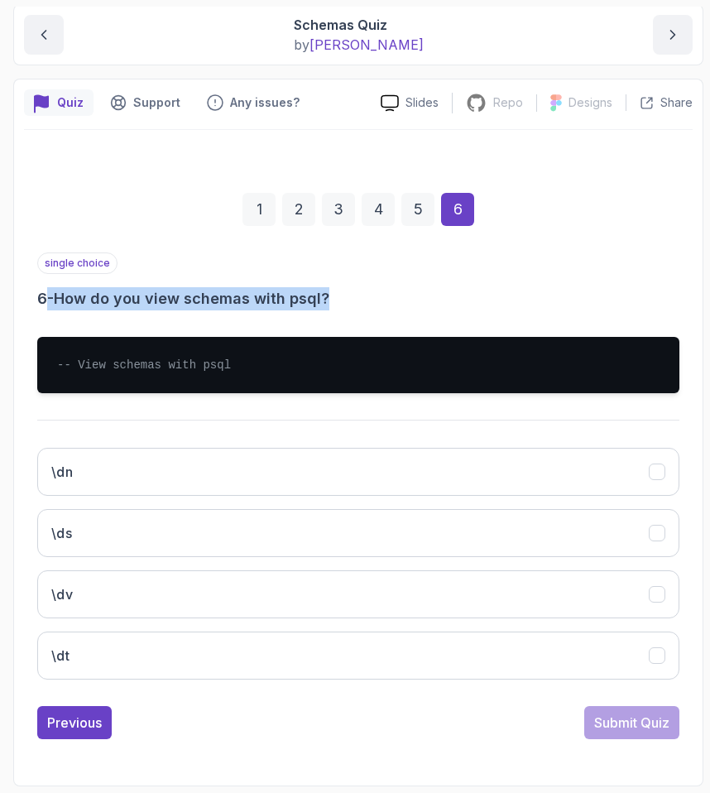
drag, startPoint x: 42, startPoint y: 295, endPoint x: 347, endPoint y: 295, distance: 304.4
click at [347, 295] on h3 "6 - How do you view schemas with psql?" at bounding box center [358, 298] width 642 height 23
click at [349, 295] on h3 "6 - How do you view schemas with psql?" at bounding box center [358, 298] width 642 height 23
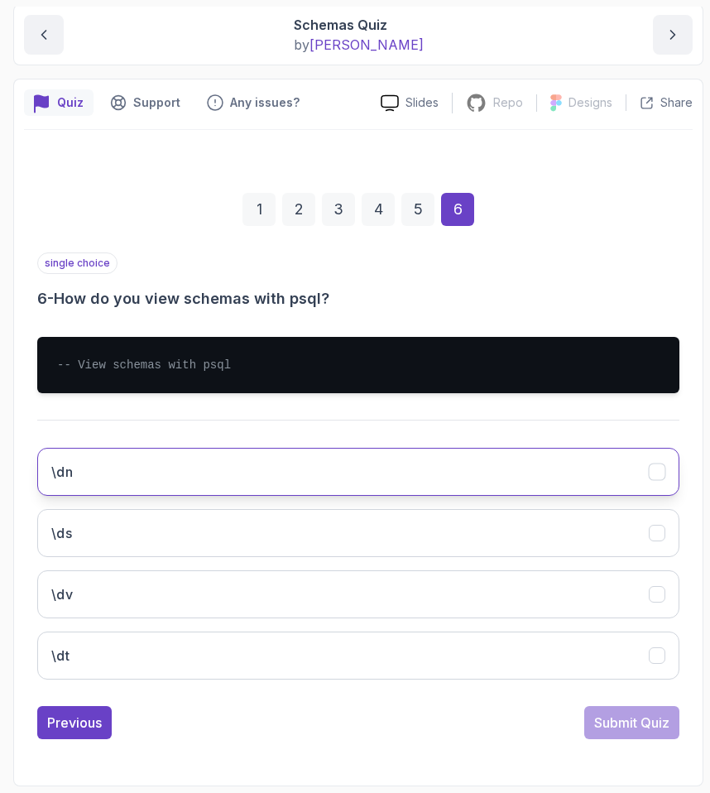
click at [98, 476] on button "\dn" at bounding box center [358, 472] width 642 height 48
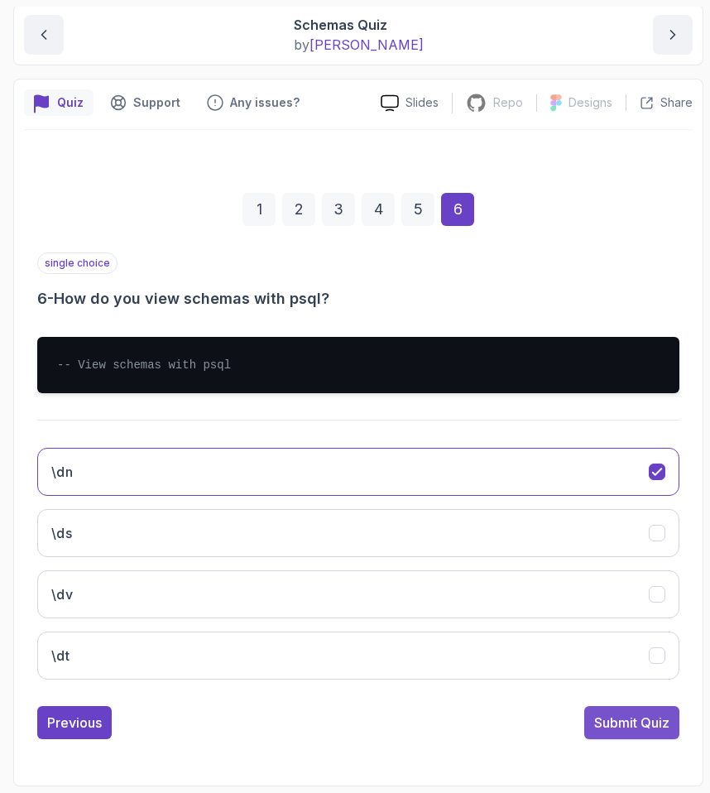
click at [586, 710] on button "Submit Quiz" at bounding box center [631, 722] width 95 height 33
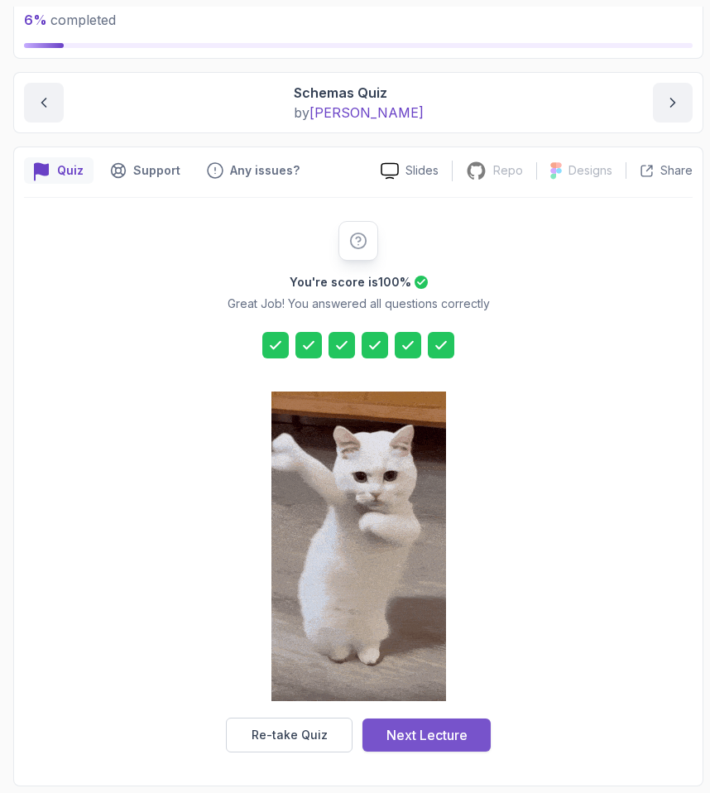
click at [417, 735] on div "Next Lecture" at bounding box center [426, 735] width 81 height 20
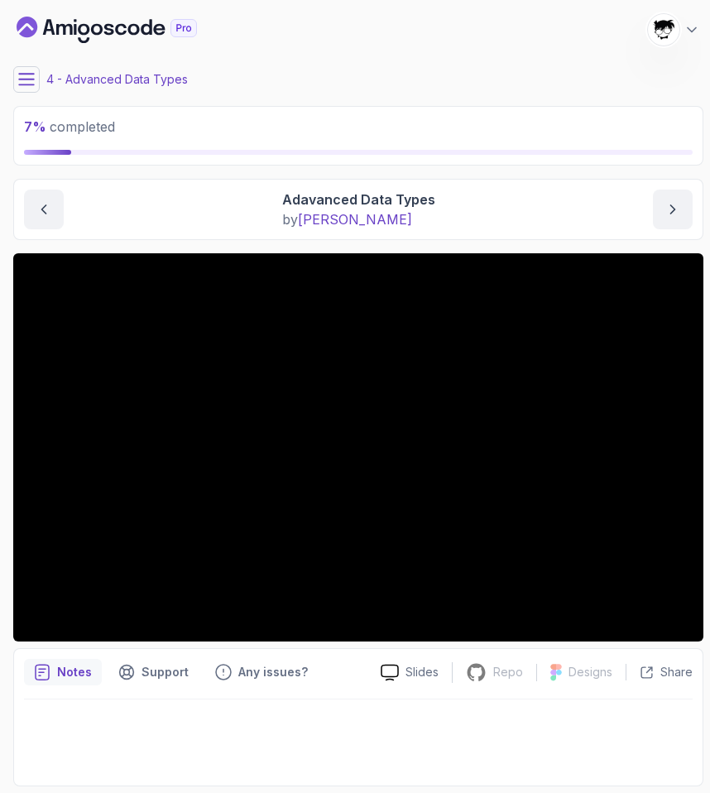
click at [27, 84] on icon at bounding box center [26, 79] width 17 height 17
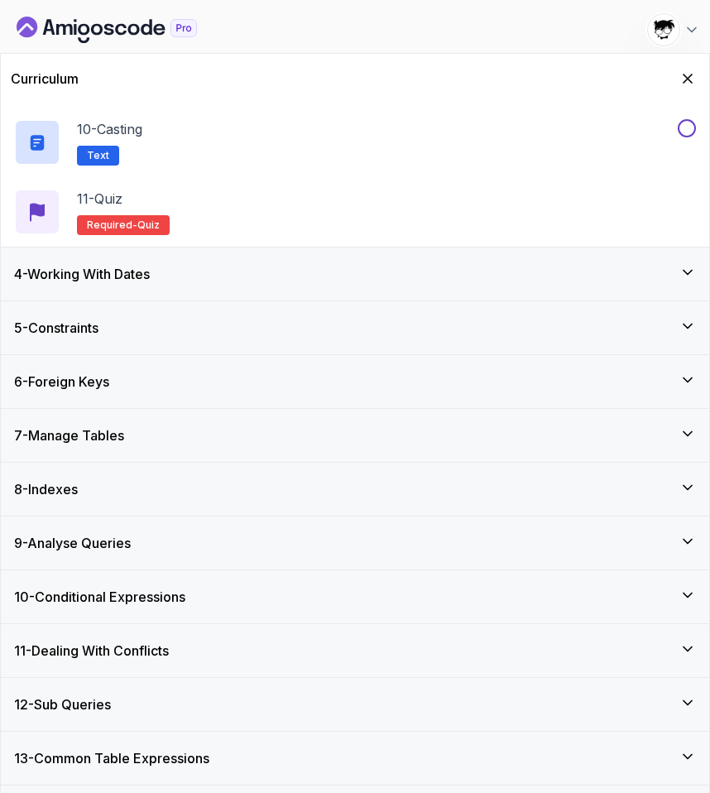
scroll to position [738, 0]
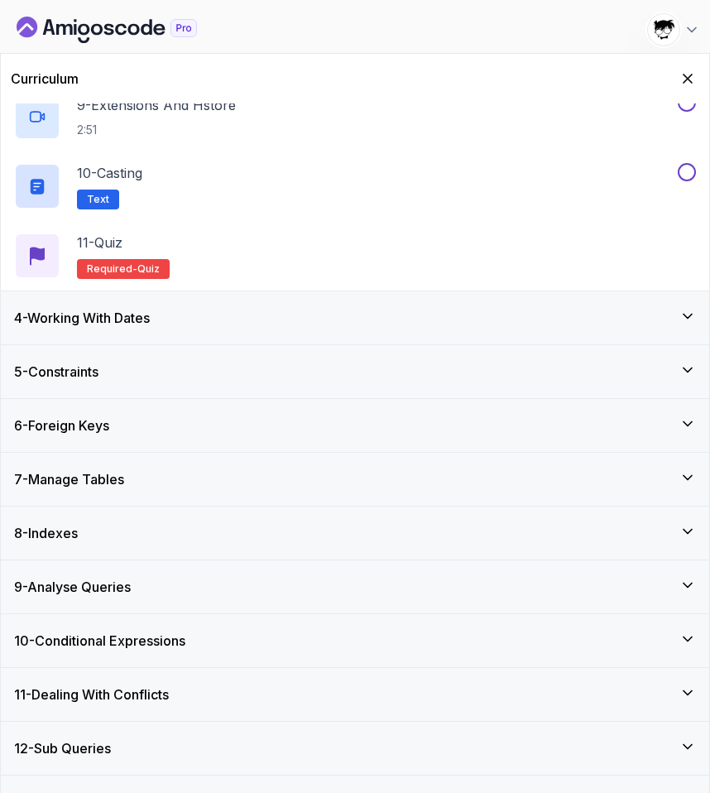
click at [77, 314] on h3 "4 - Working With Dates" at bounding box center [82, 318] width 136 height 20
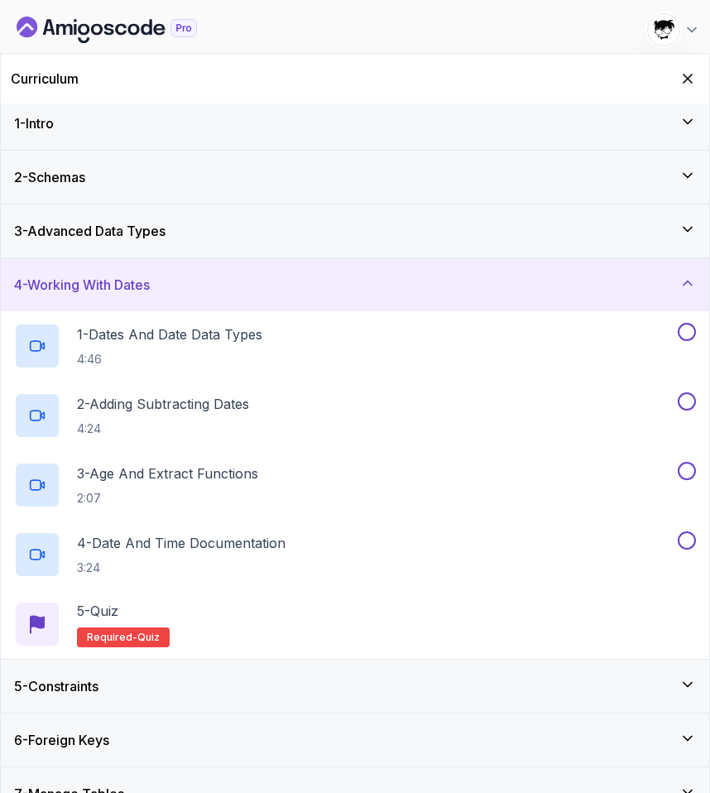
scroll to position [0, 0]
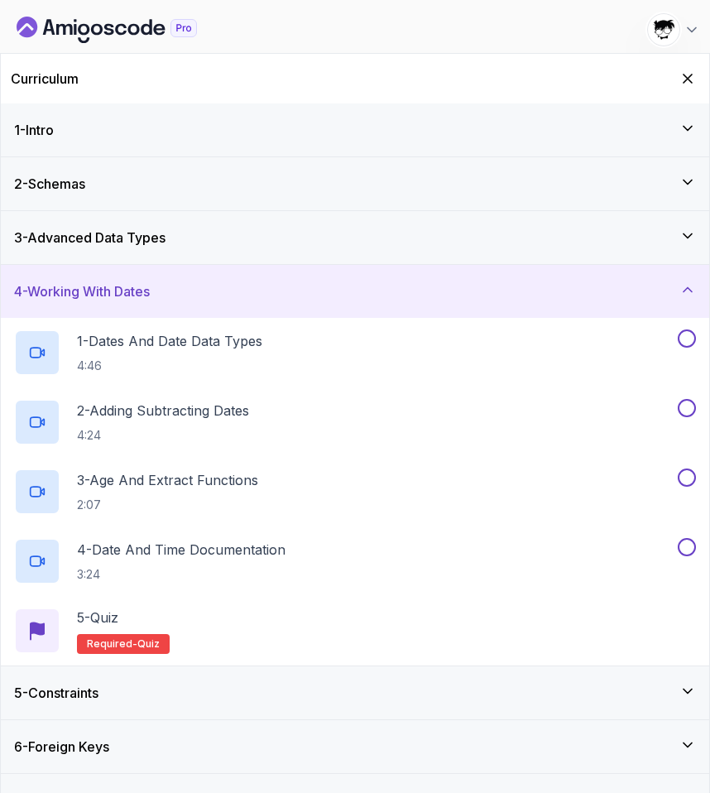
click at [69, 299] on h3 "4 - Working With Dates" at bounding box center [82, 291] width 136 height 20
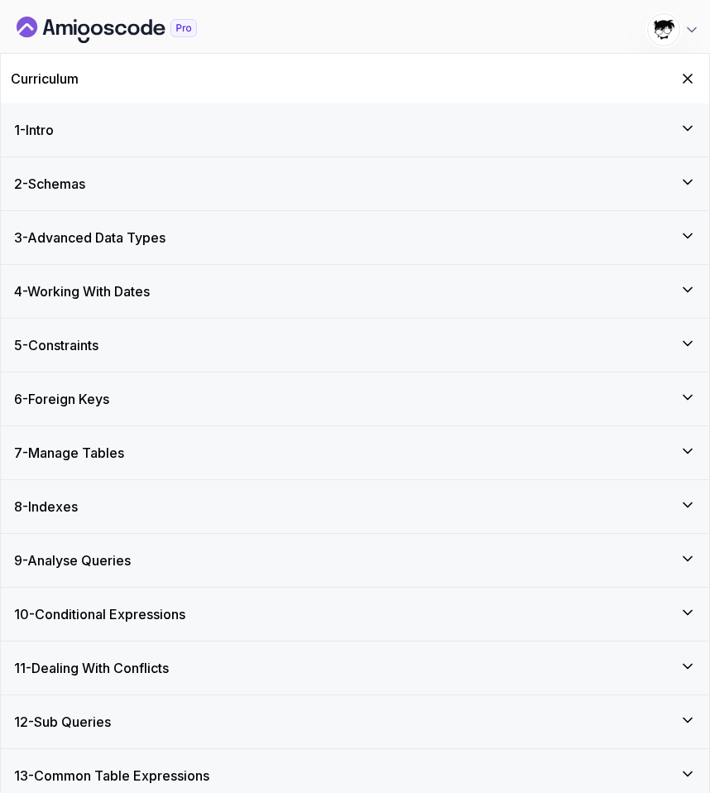
click at [57, 290] on h3 "4 - Working With Dates" at bounding box center [82, 291] width 136 height 20
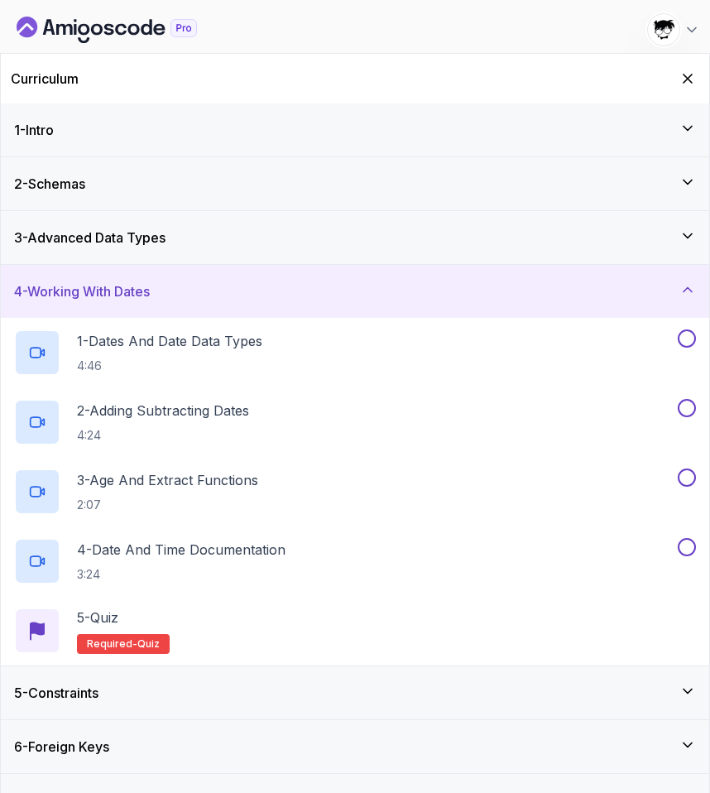
click at [57, 290] on h3 "4 - Working With Dates" at bounding box center [82, 291] width 136 height 20
